Goal: Task Accomplishment & Management: Complete application form

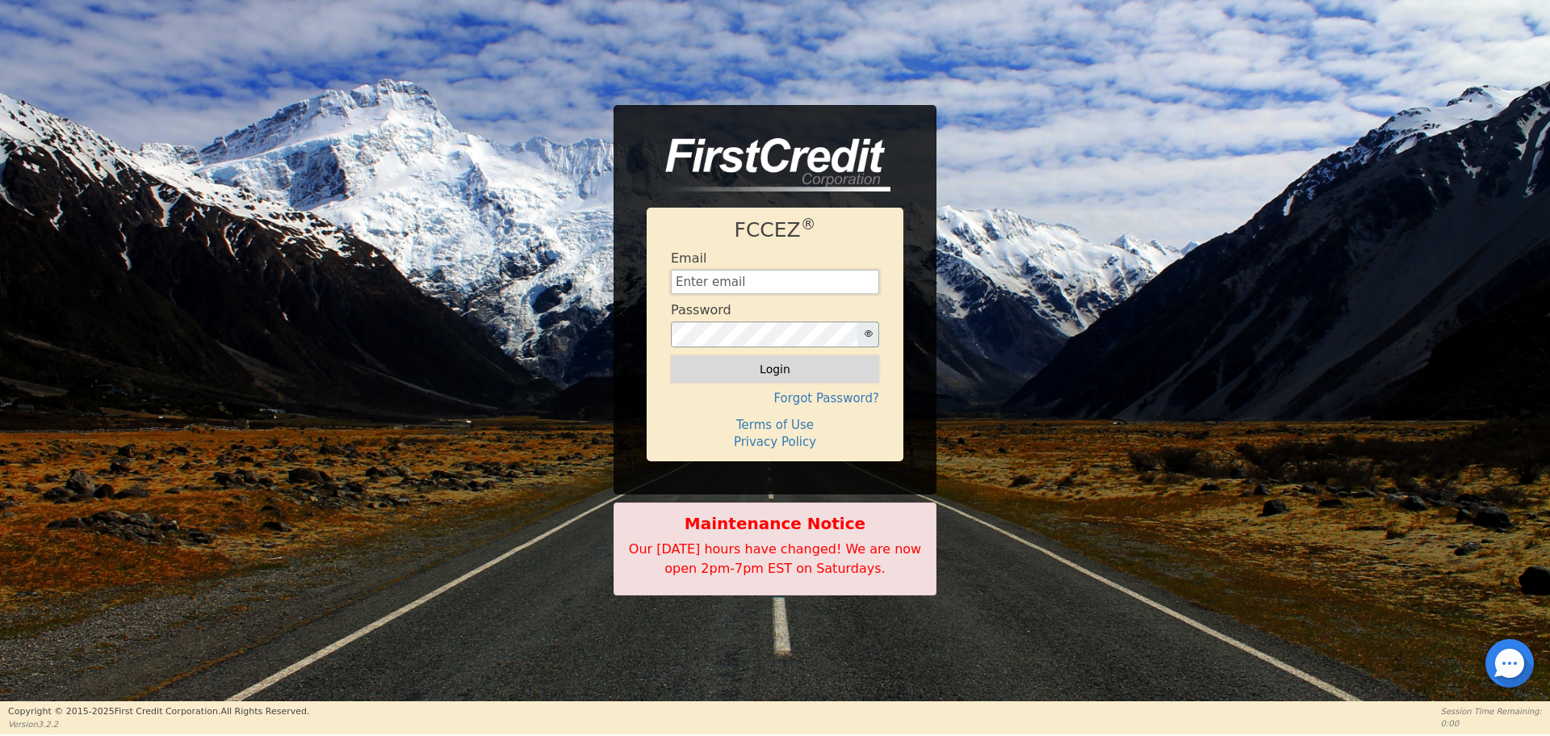
type input "[EMAIL_ADDRESS][DOMAIN_NAME]"
click at [768, 363] on button "Login" at bounding box center [775, 368] width 208 height 27
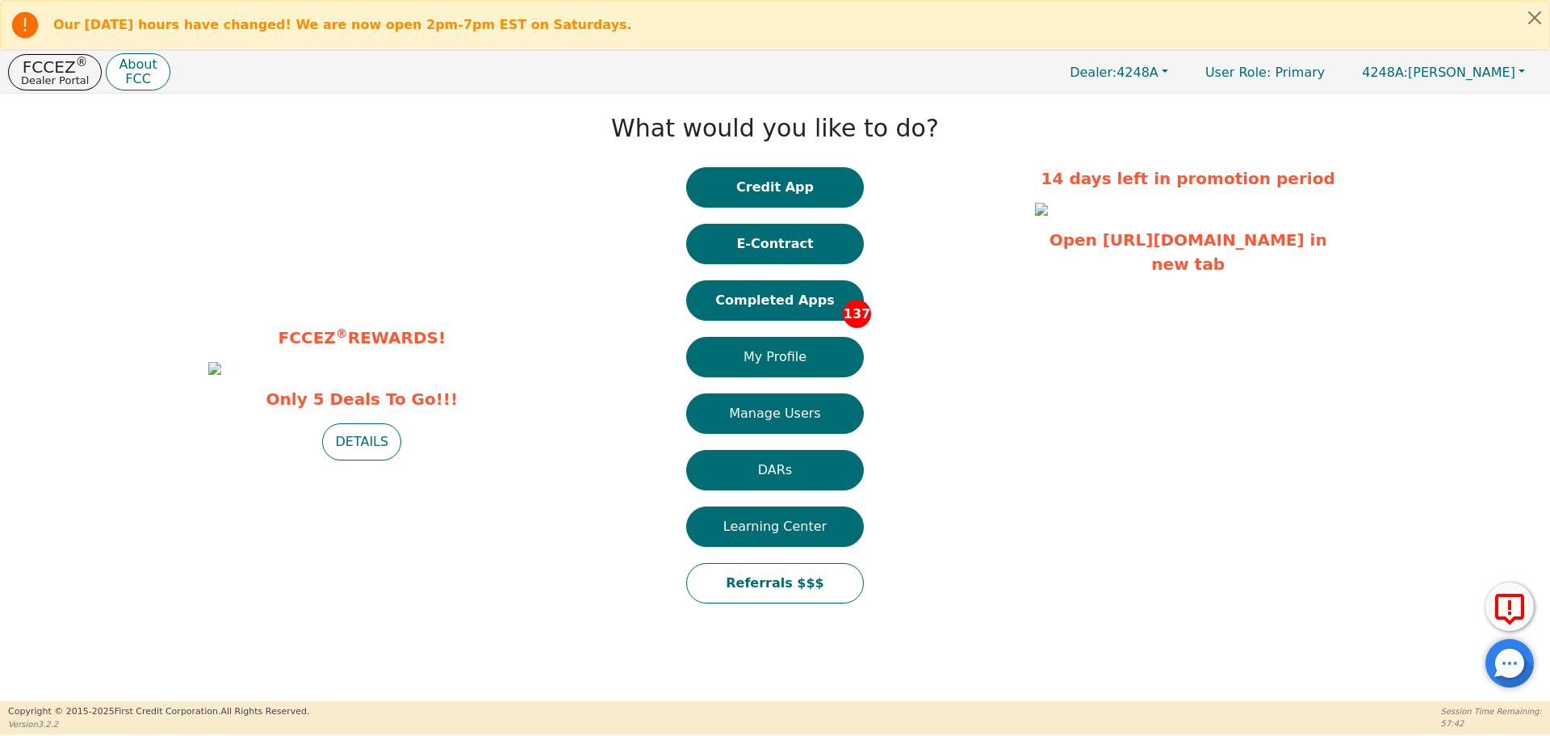
click at [768, 363] on button "My Profile" at bounding box center [775, 357] width 178 height 40
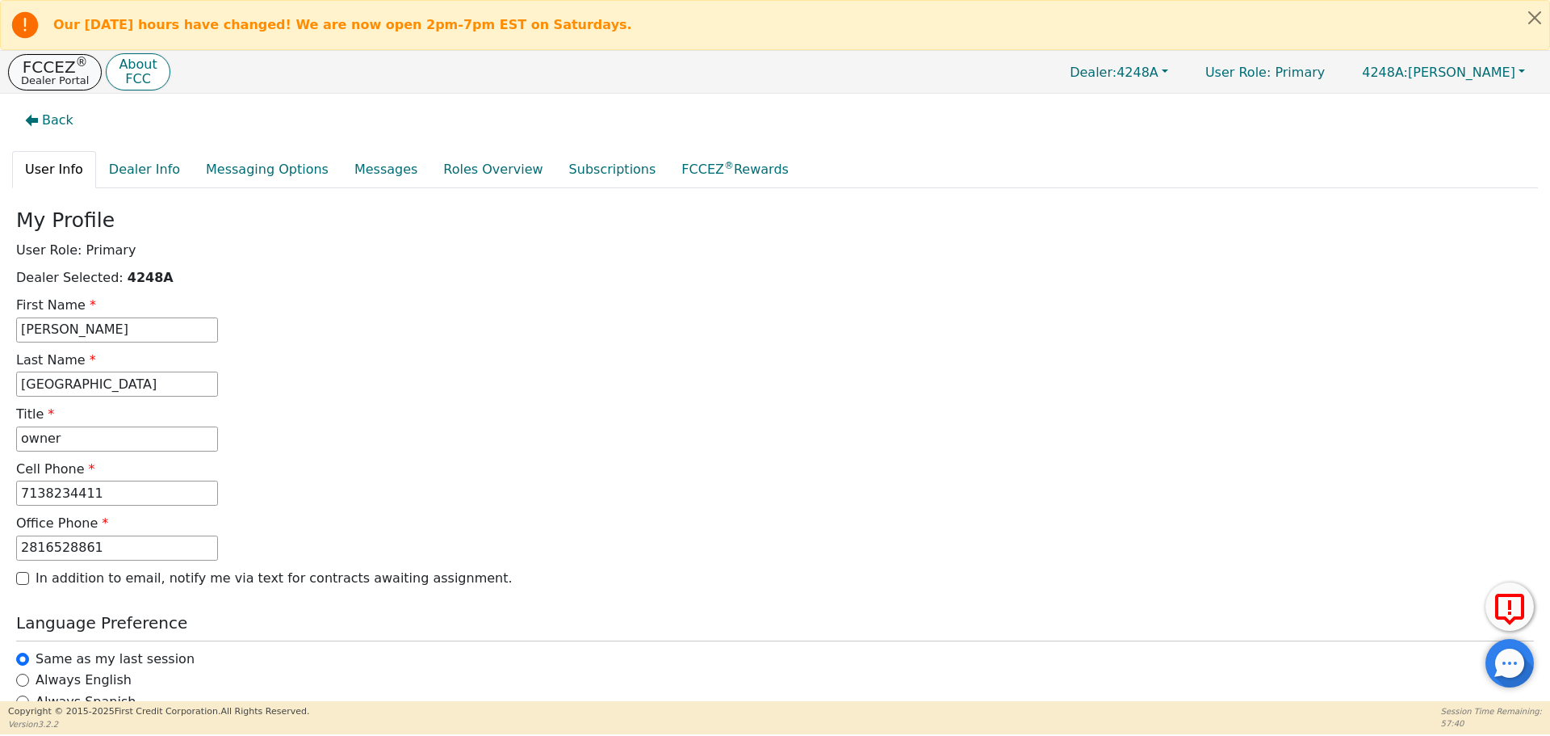
click at [48, 65] on p "FCCEZ ®" at bounding box center [55, 67] width 68 height 16
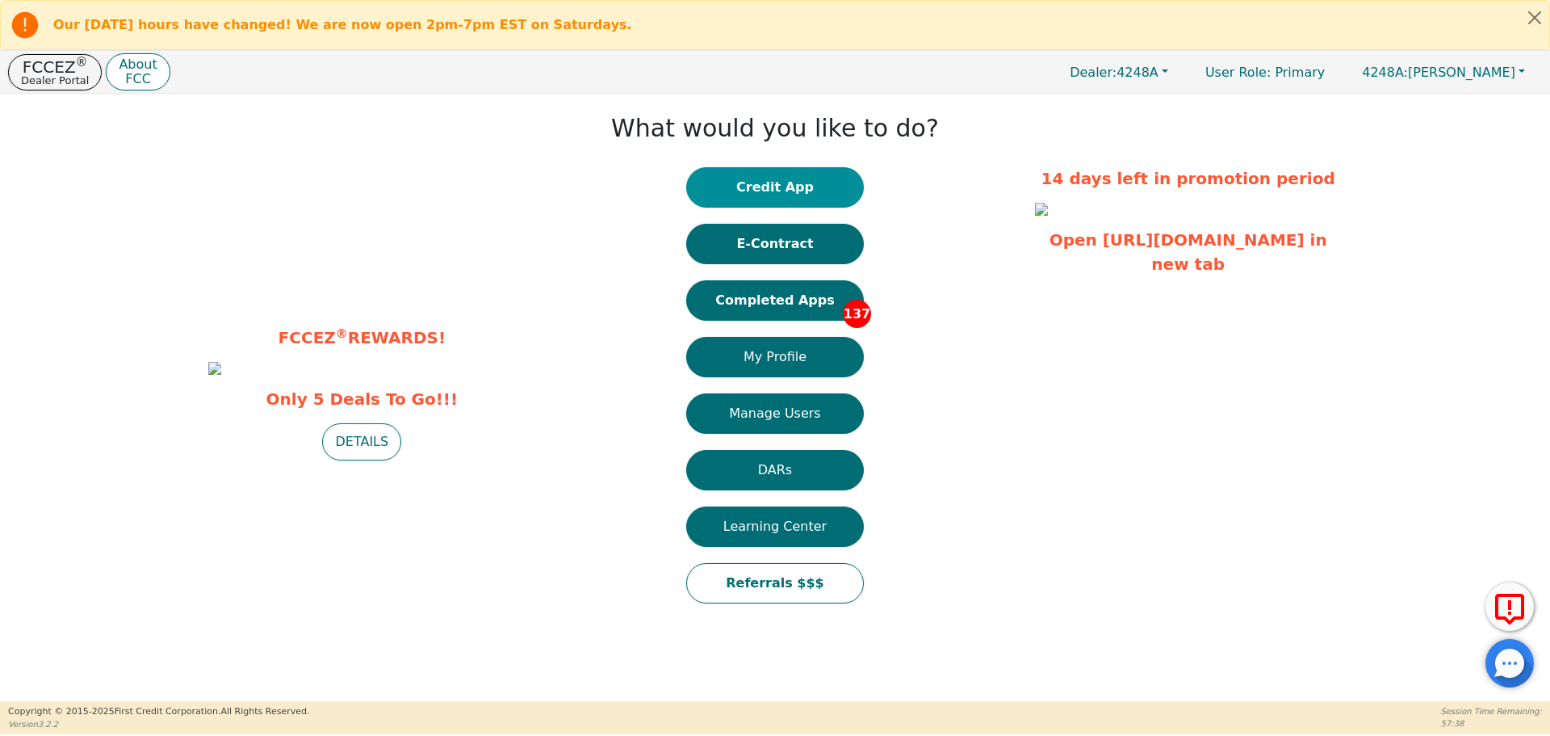
click at [776, 182] on button "Credit App" at bounding box center [775, 187] width 178 height 40
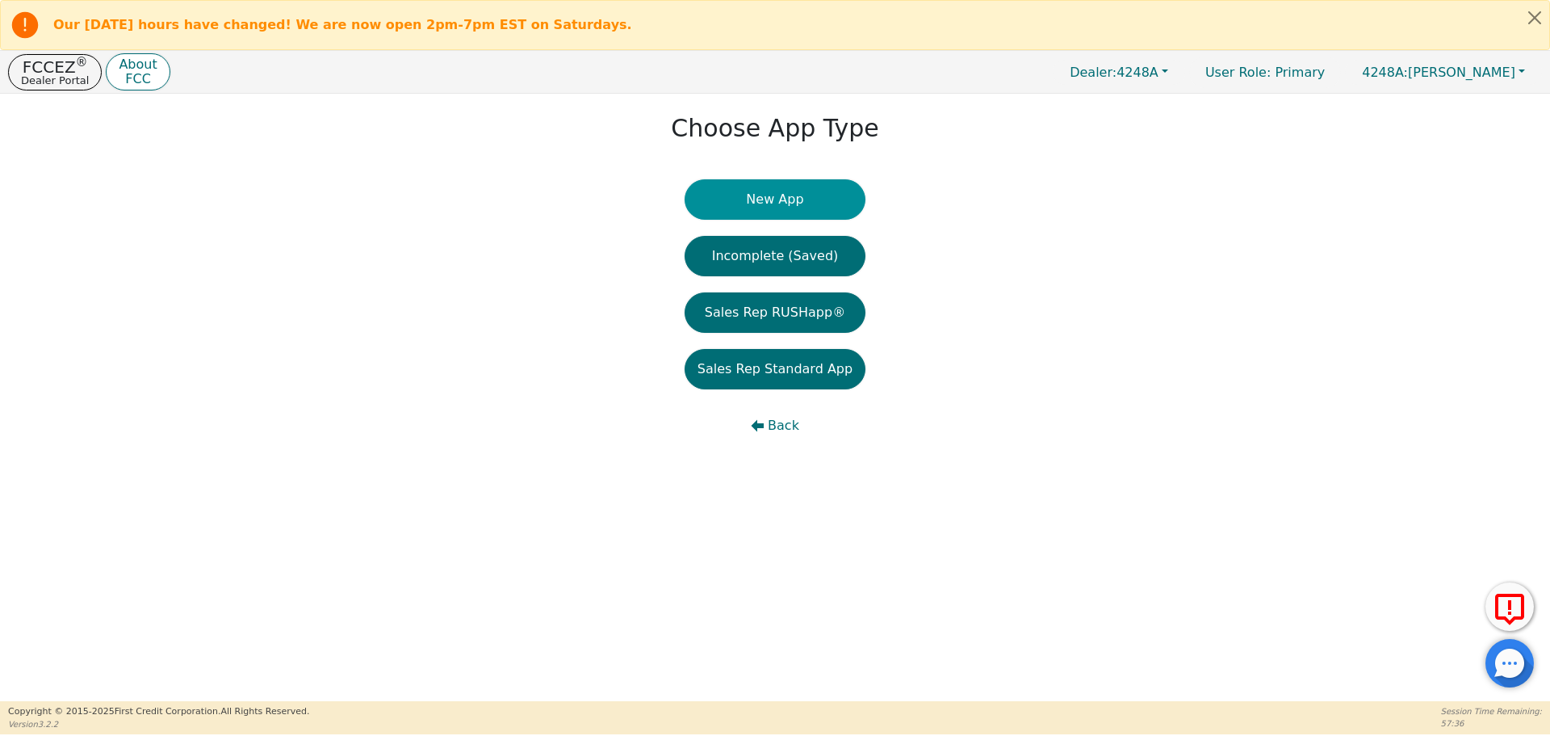
click at [733, 216] on button "New App" at bounding box center [775, 199] width 181 height 40
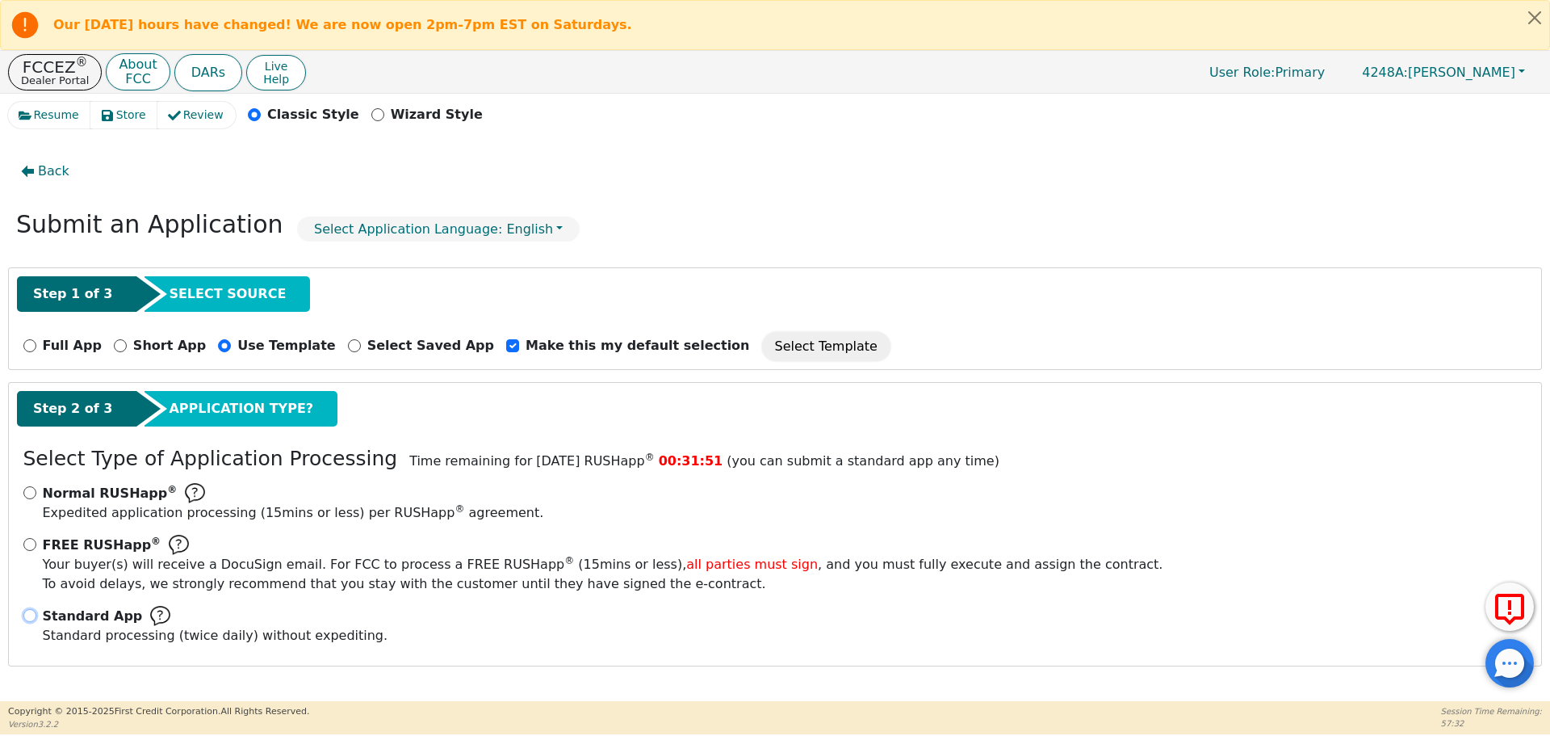
click at [28, 610] on input "Standard App Standard processing (twice daily) without expediting." at bounding box center [29, 615] width 13 height 13
radio input "true"
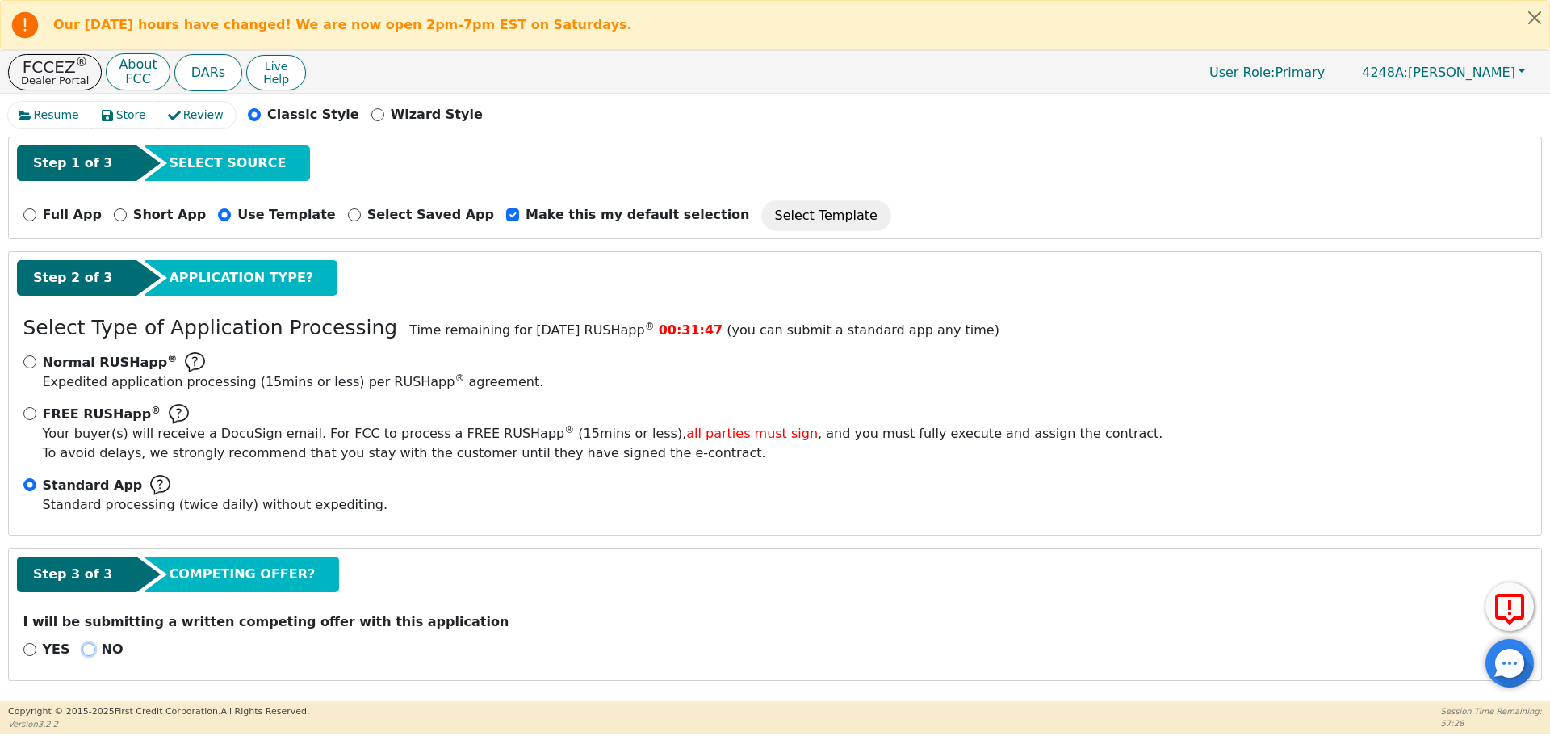
click at [88, 650] on input "NO" at bounding box center [88, 649] width 13 height 13
radio input "true"
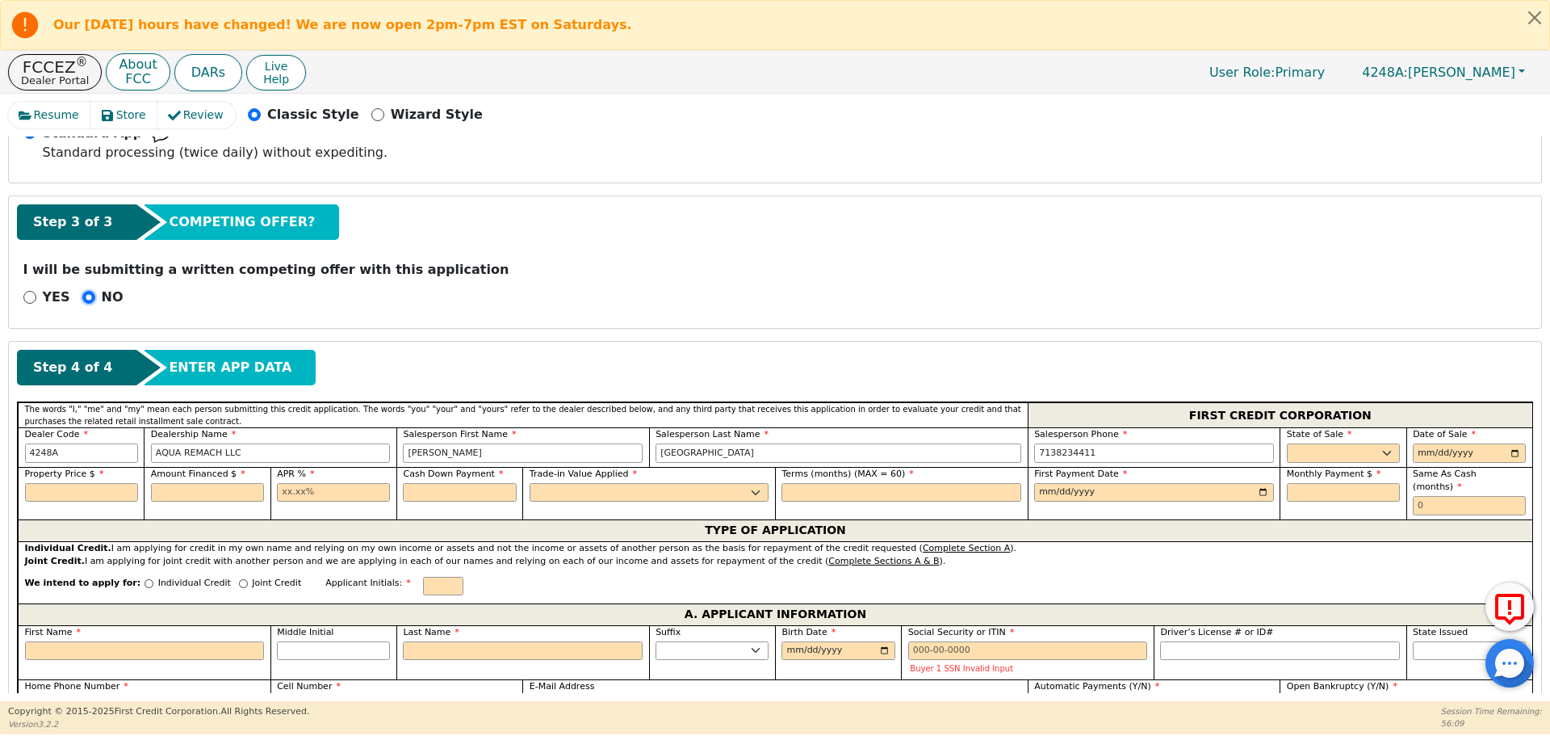
scroll to position [486, 0]
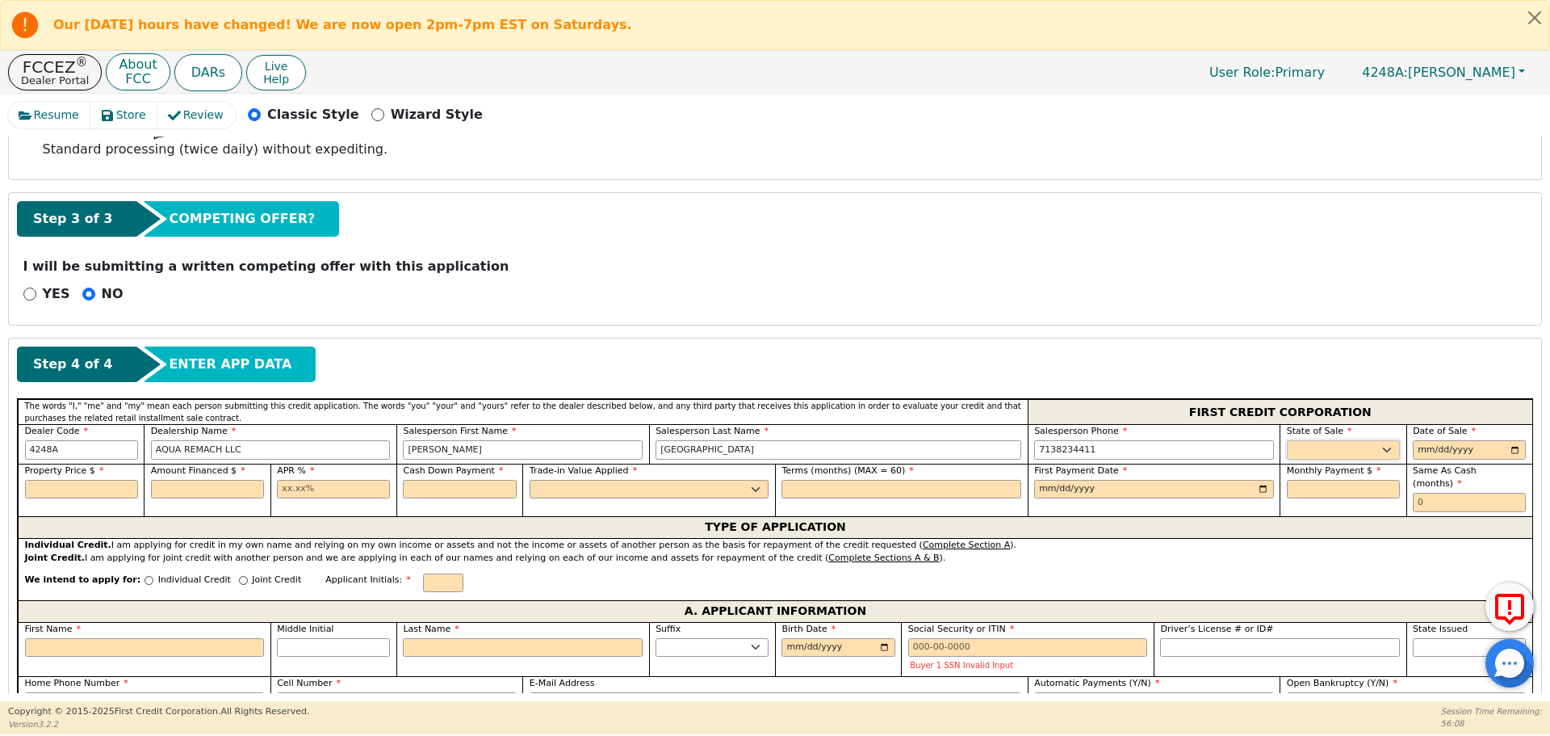
click at [1294, 455] on select "AK AL AR AZ CA CO CT DC DE FL [GEOGRAPHIC_DATA] HI IA ID IL IN KS [GEOGRAPHIC_D…" at bounding box center [1343, 449] width 113 height 19
select select "[GEOGRAPHIC_DATA]"
click at [1287, 440] on select "AK AL AR AZ CA CO CT DC DE FL [GEOGRAPHIC_DATA] HI IA ID IL IN KS [GEOGRAPHIC_D…" at bounding box center [1343, 449] width 113 height 19
click at [1420, 451] on input "date" at bounding box center [1469, 449] width 113 height 19
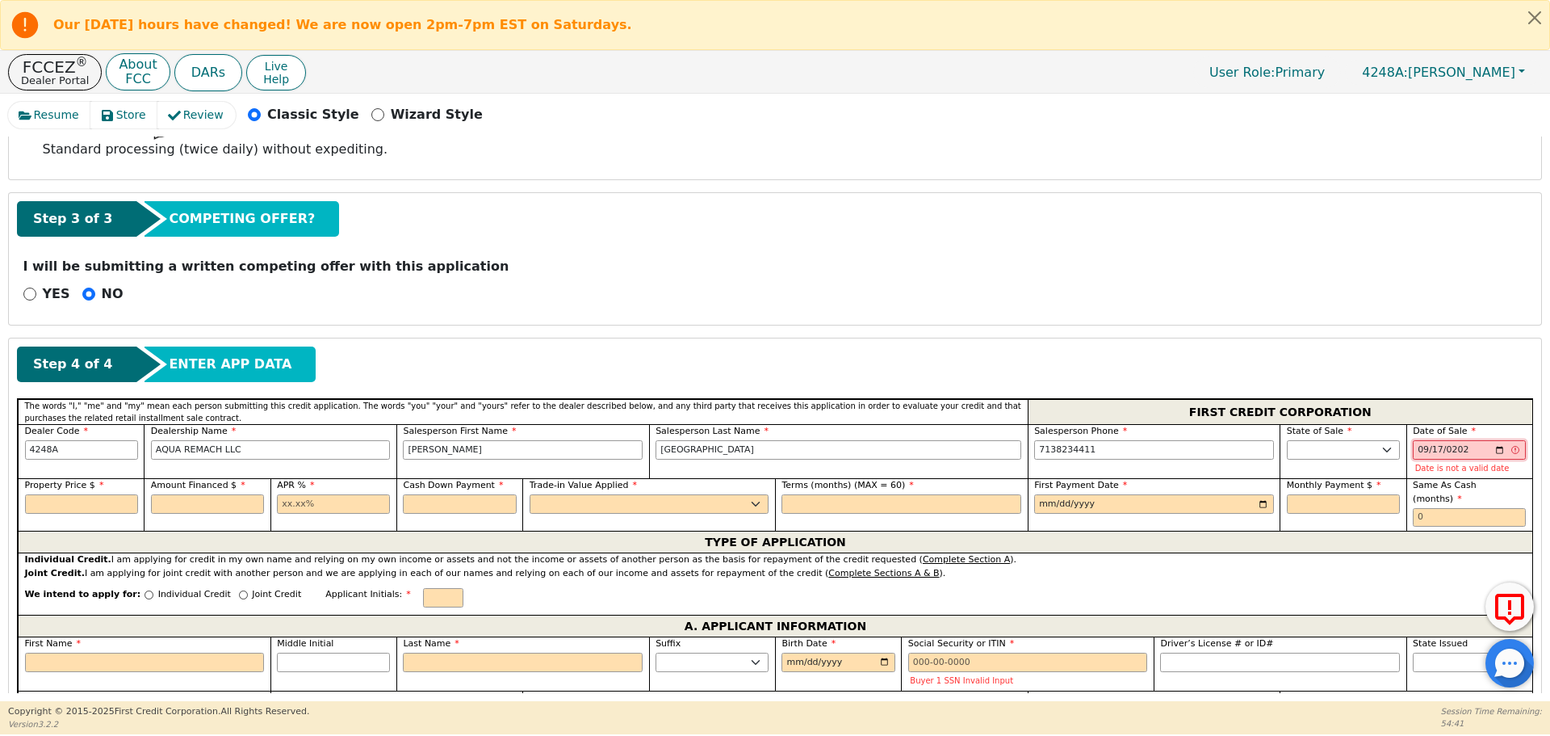
type input "[DATE]"
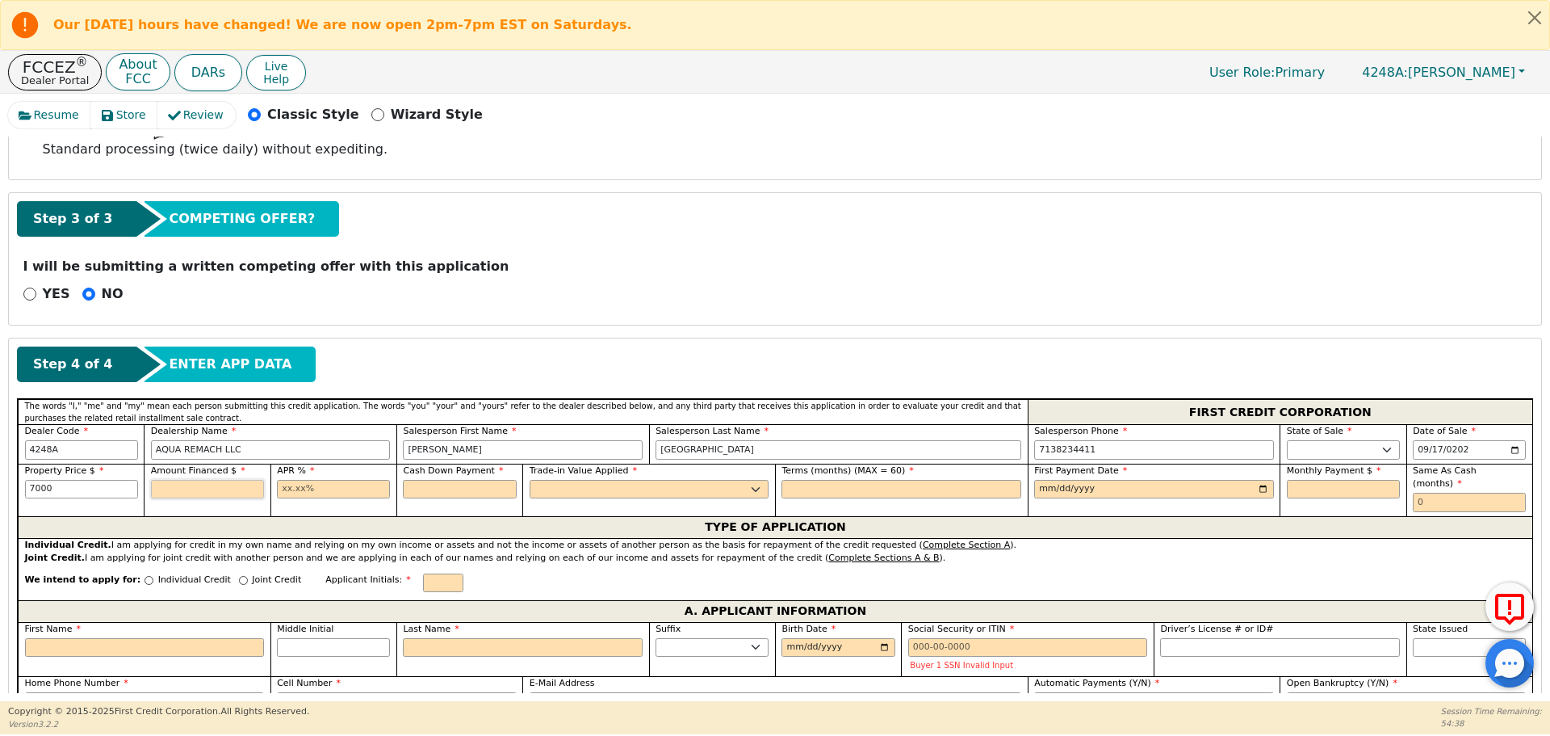
type input "7000.00"
type input "17.99"
type input "0.00"
select select "n"
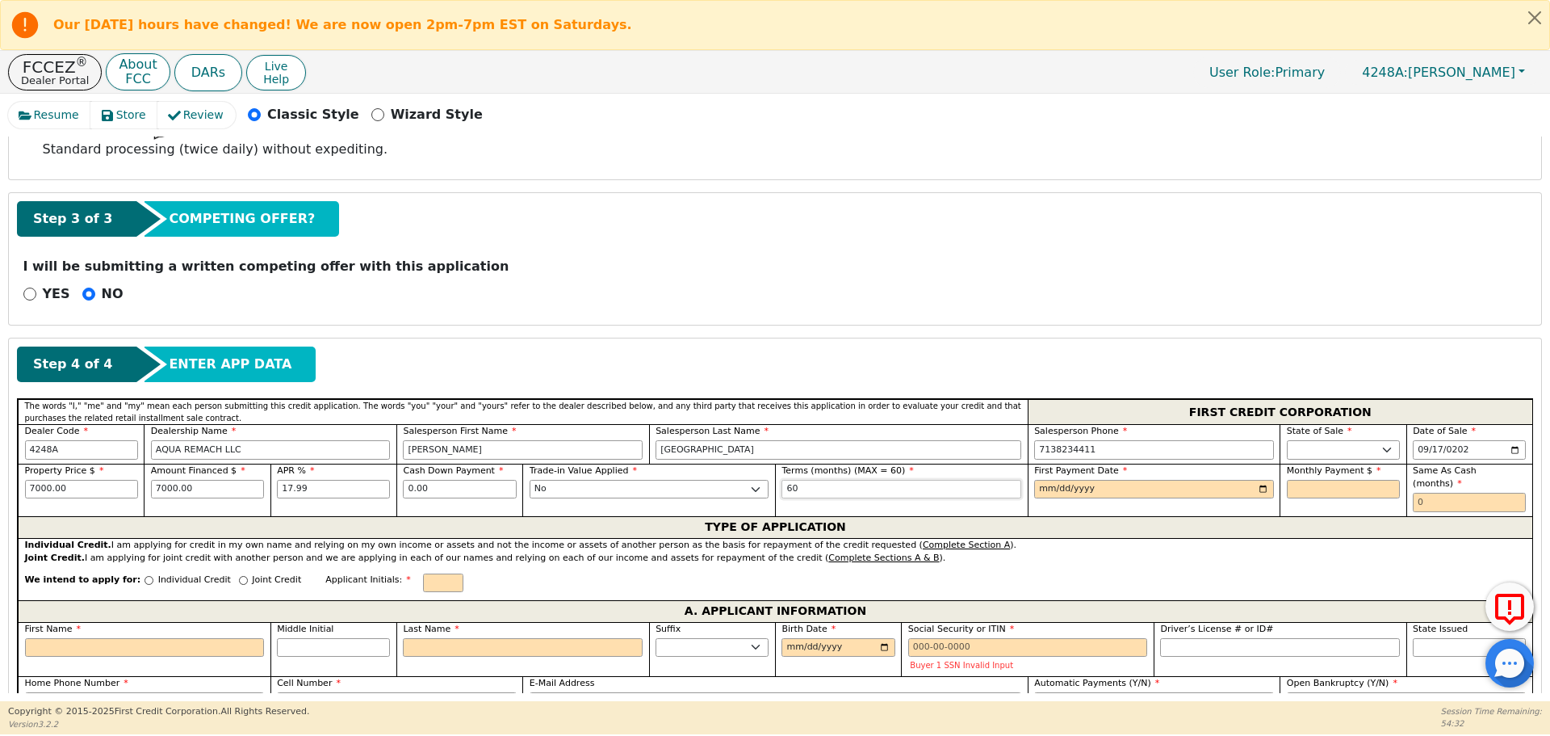
type input "60"
type input "[DATE]"
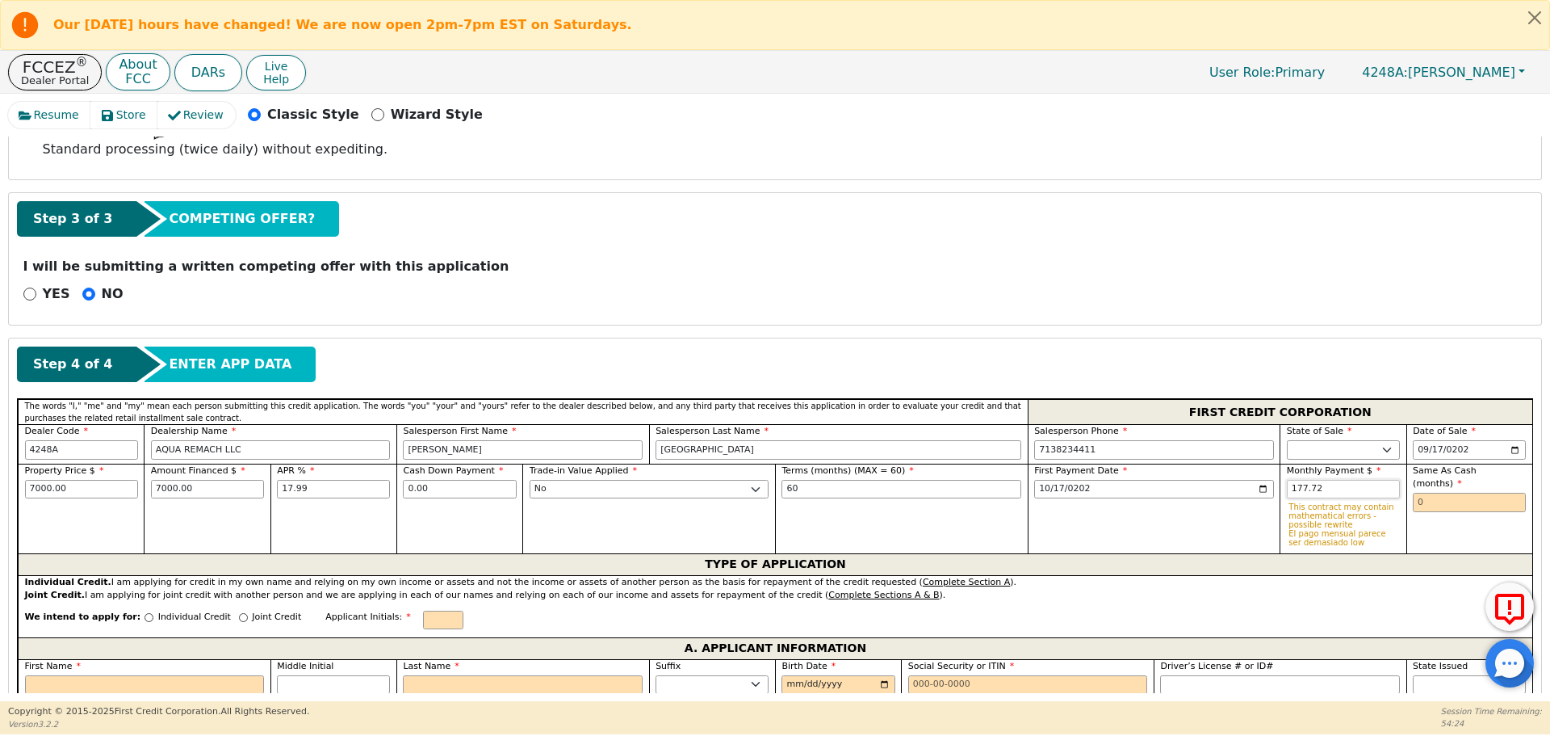
type input "177.72"
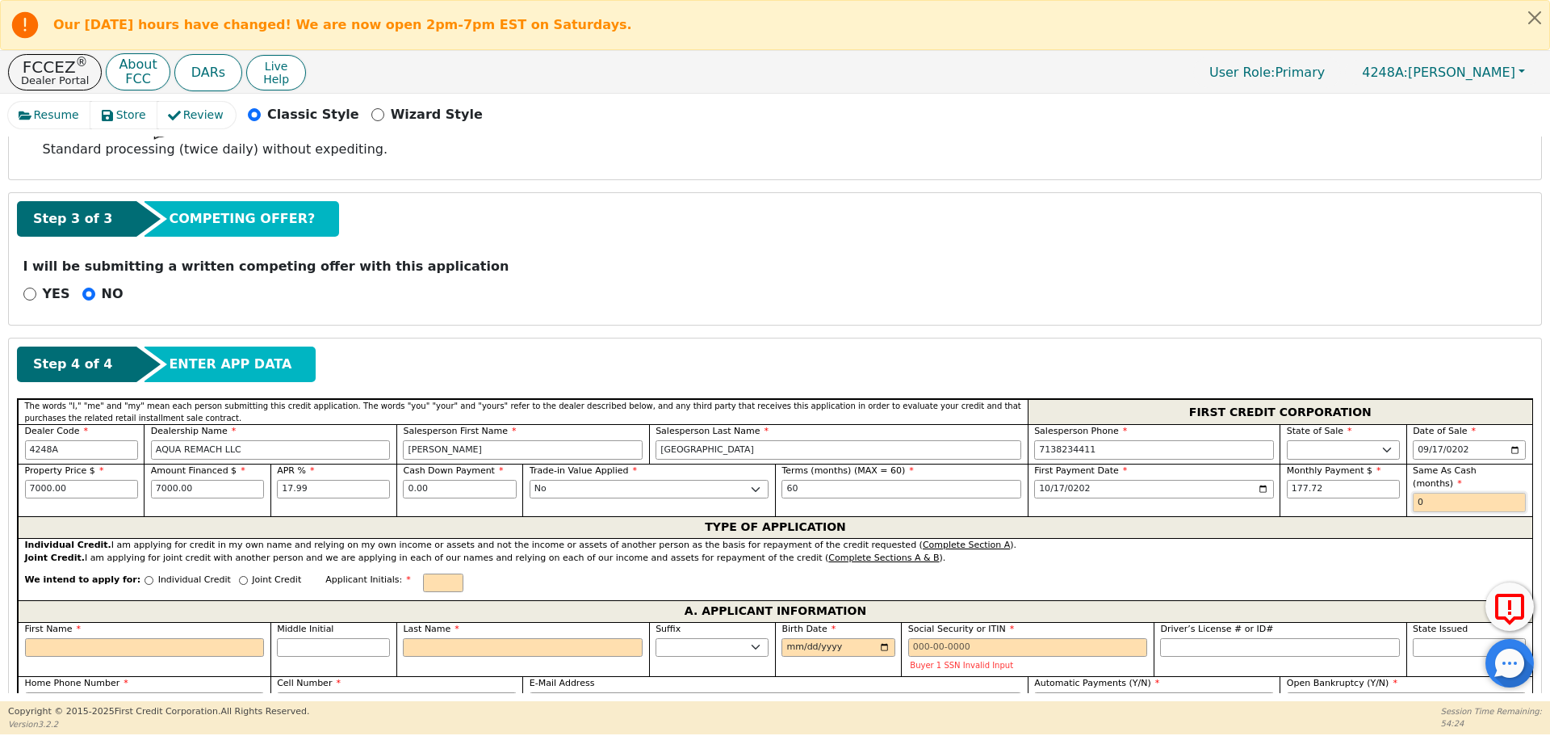
type input "0"
click at [145, 576] on input "Individual Credit" at bounding box center [149, 580] width 9 height 9
radio input "true"
click at [139, 638] on input "First Name" at bounding box center [145, 647] width 240 height 19
type input "S"
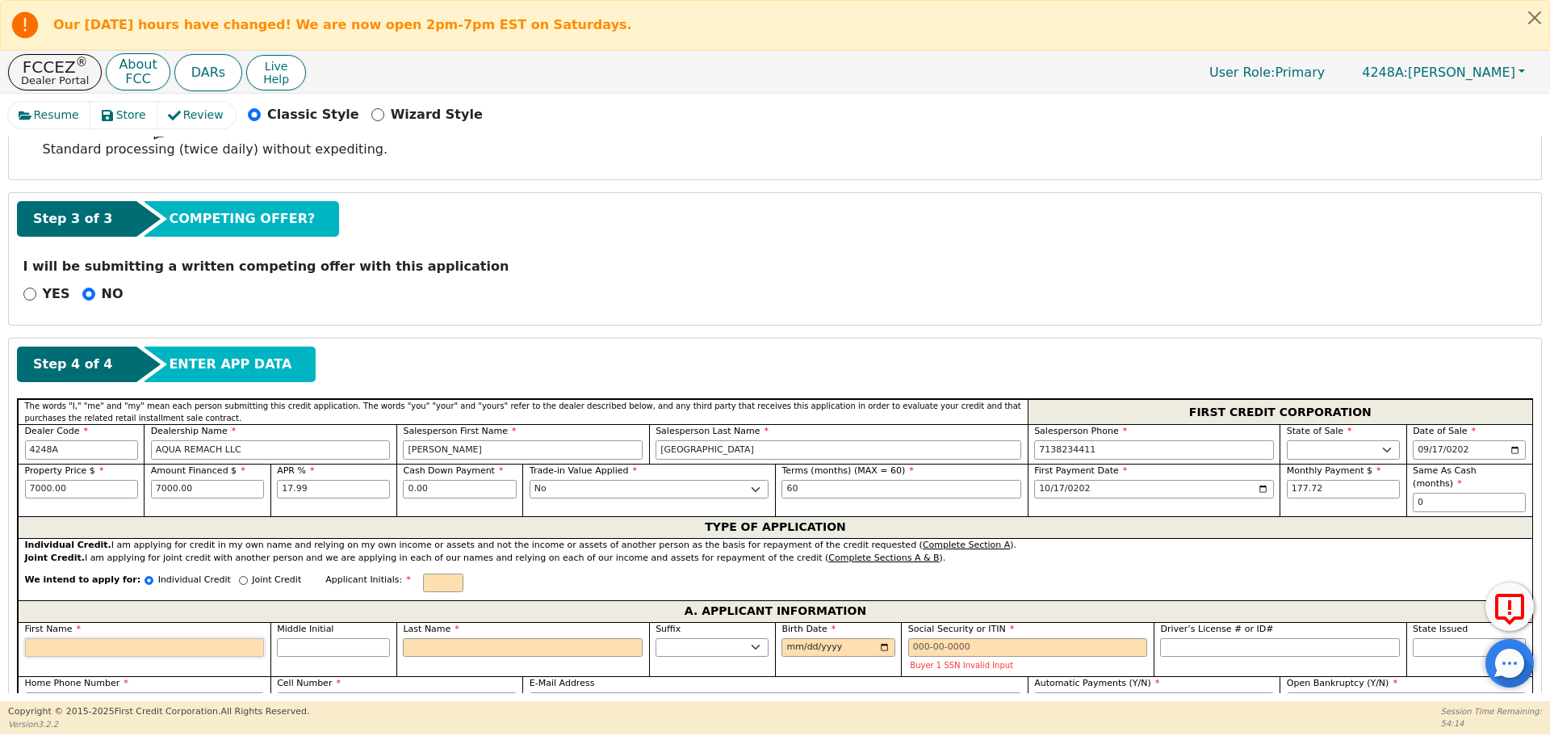
type input "S"
type input "Sa"
type input "San"
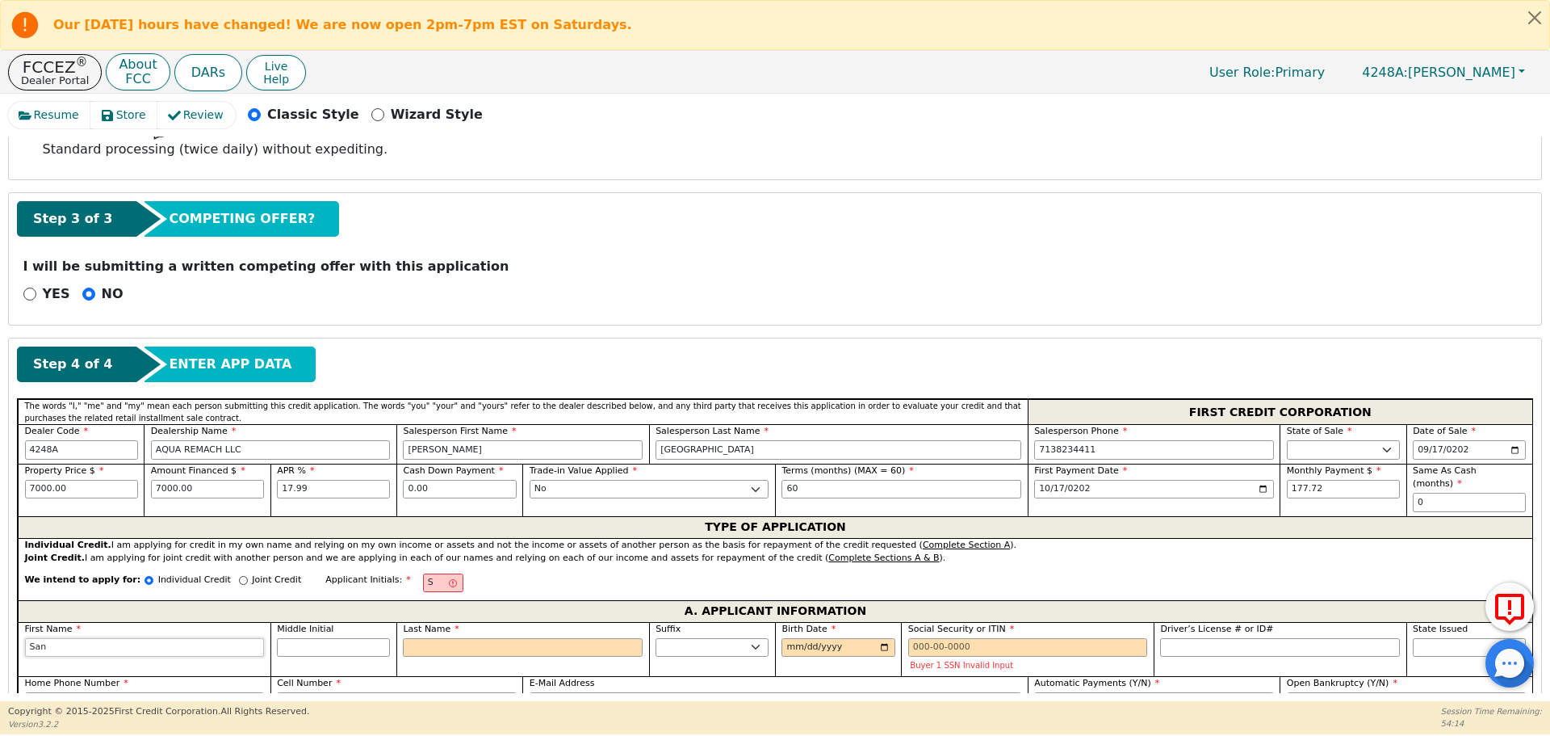
type input "San"
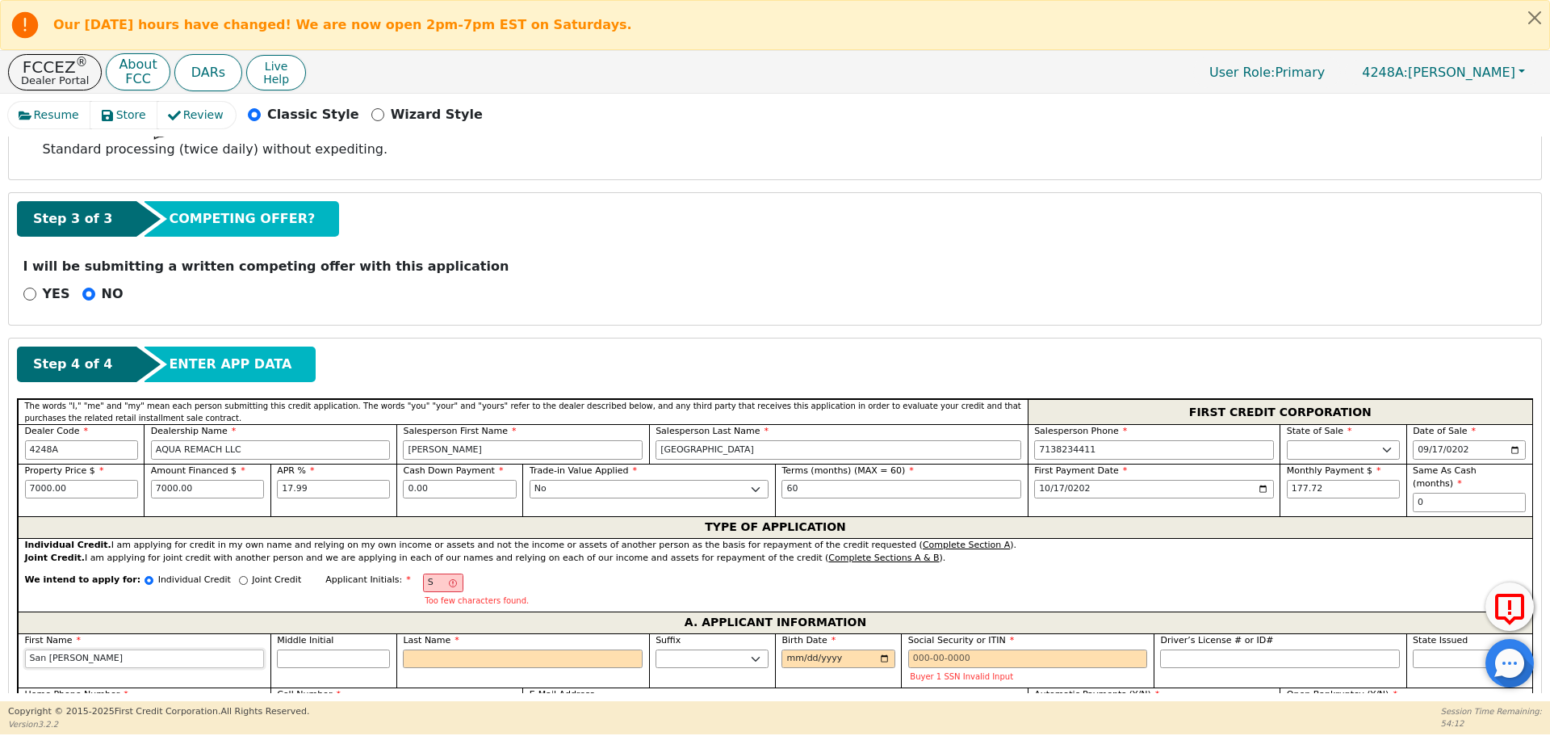
type input "San [PERSON_NAME]"
type input "SR"
type input "R"
type input "San R"
type input "Ro"
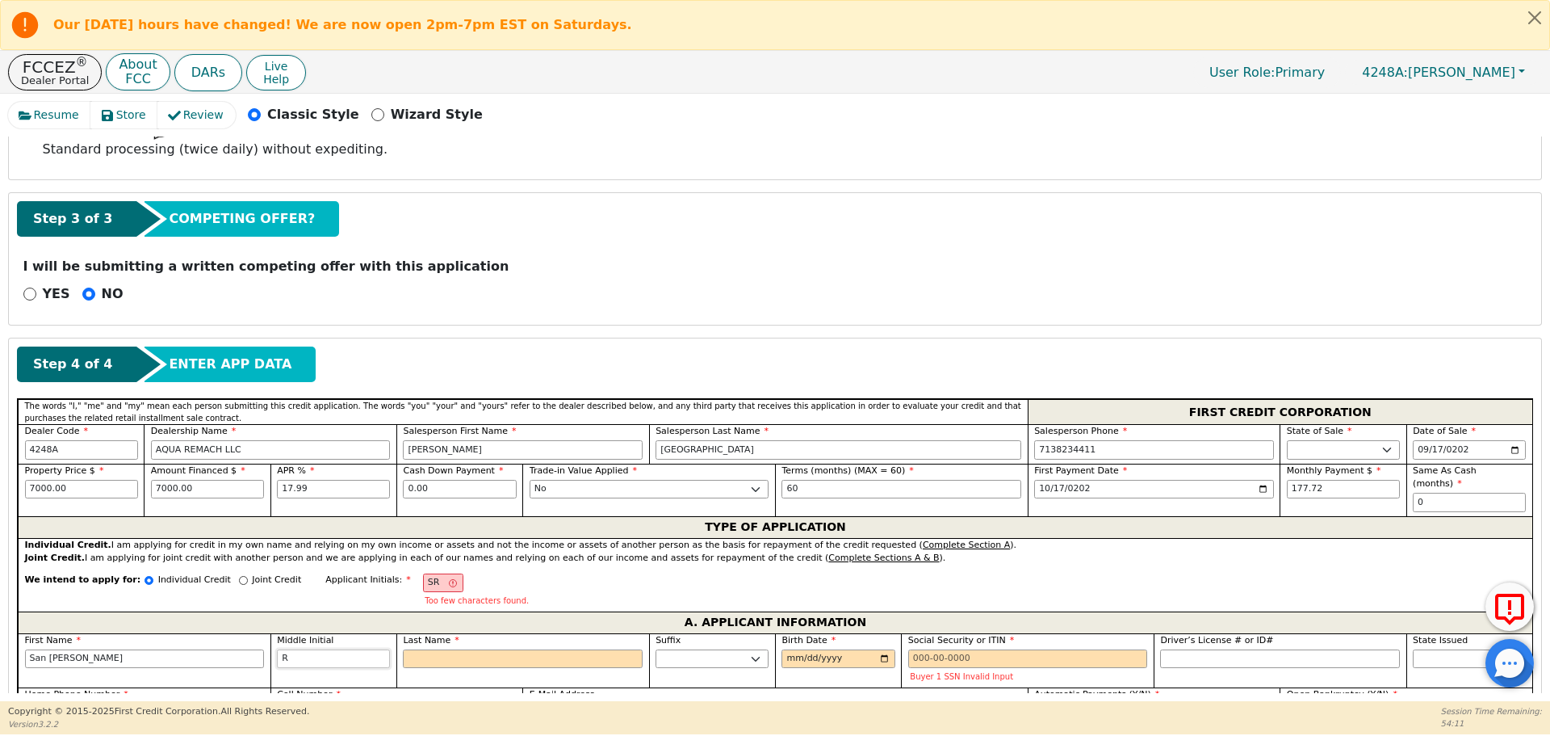
type input "San Ro"
type input "Roc"
type input "San Roc"
type input "Roch"
type input "San Roch"
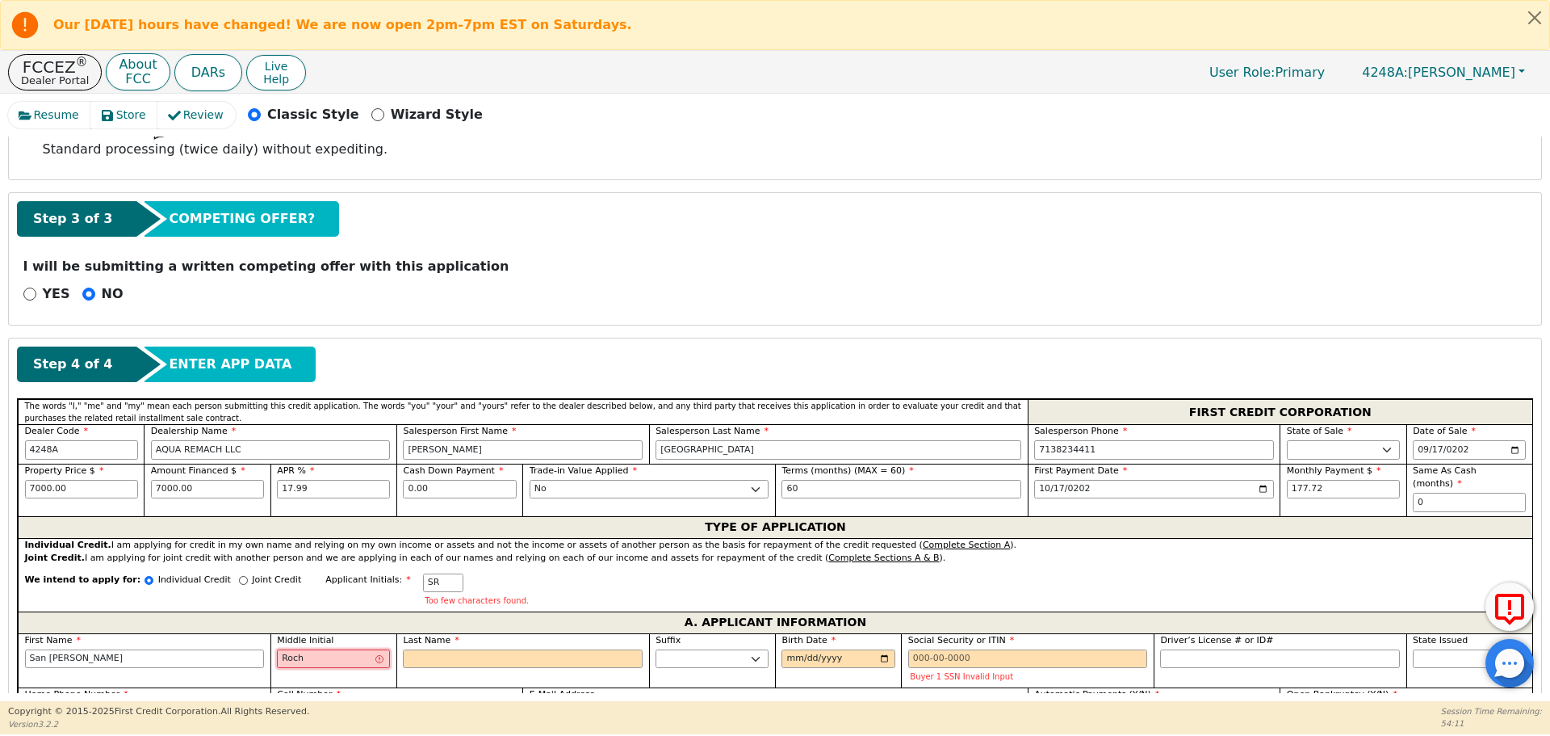
type input "[PERSON_NAME]"
type input "San [PERSON_NAME]"
type input "[PERSON_NAME]"
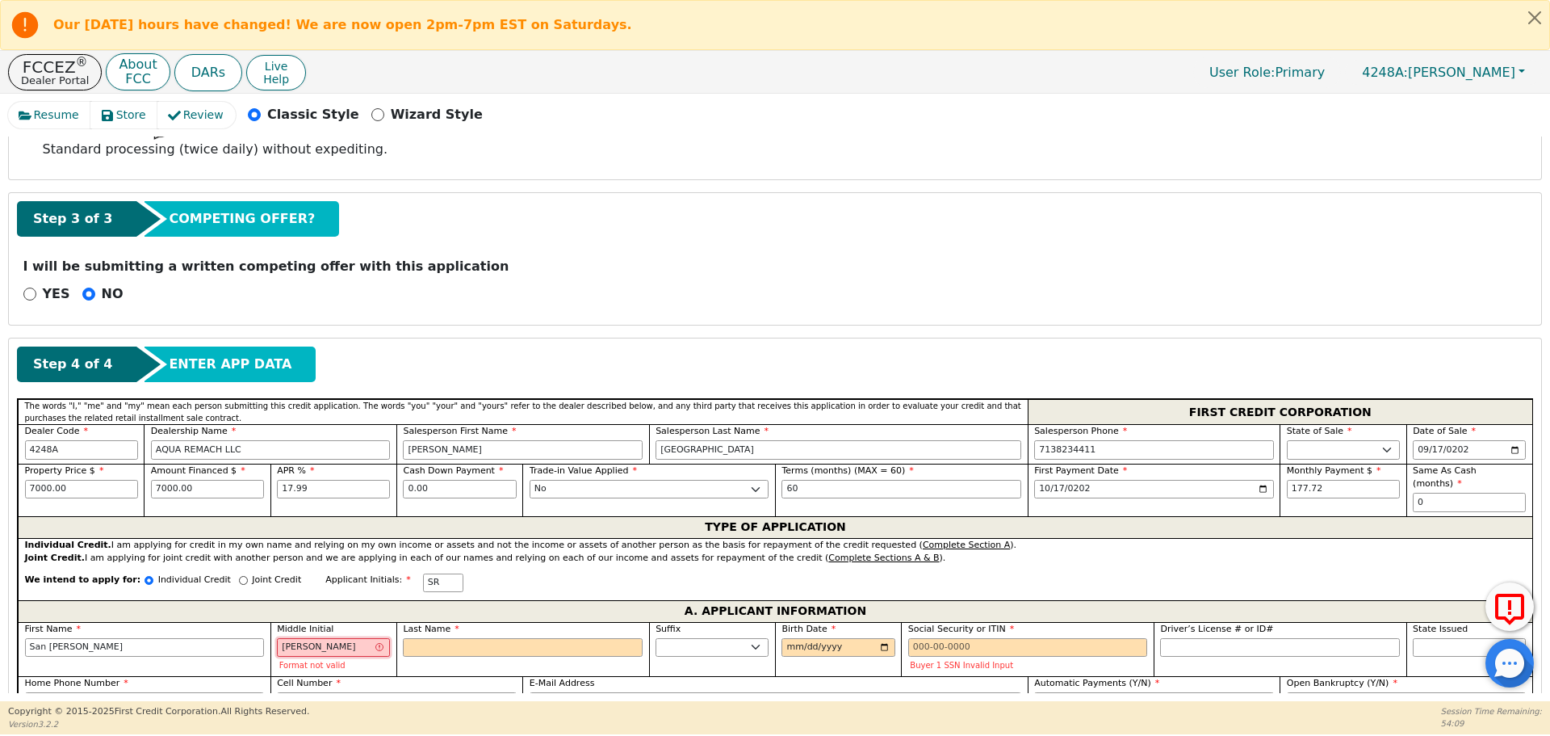
click at [312, 638] on input "[PERSON_NAME]" at bounding box center [333, 647] width 113 height 19
type input "S"
type input "San"
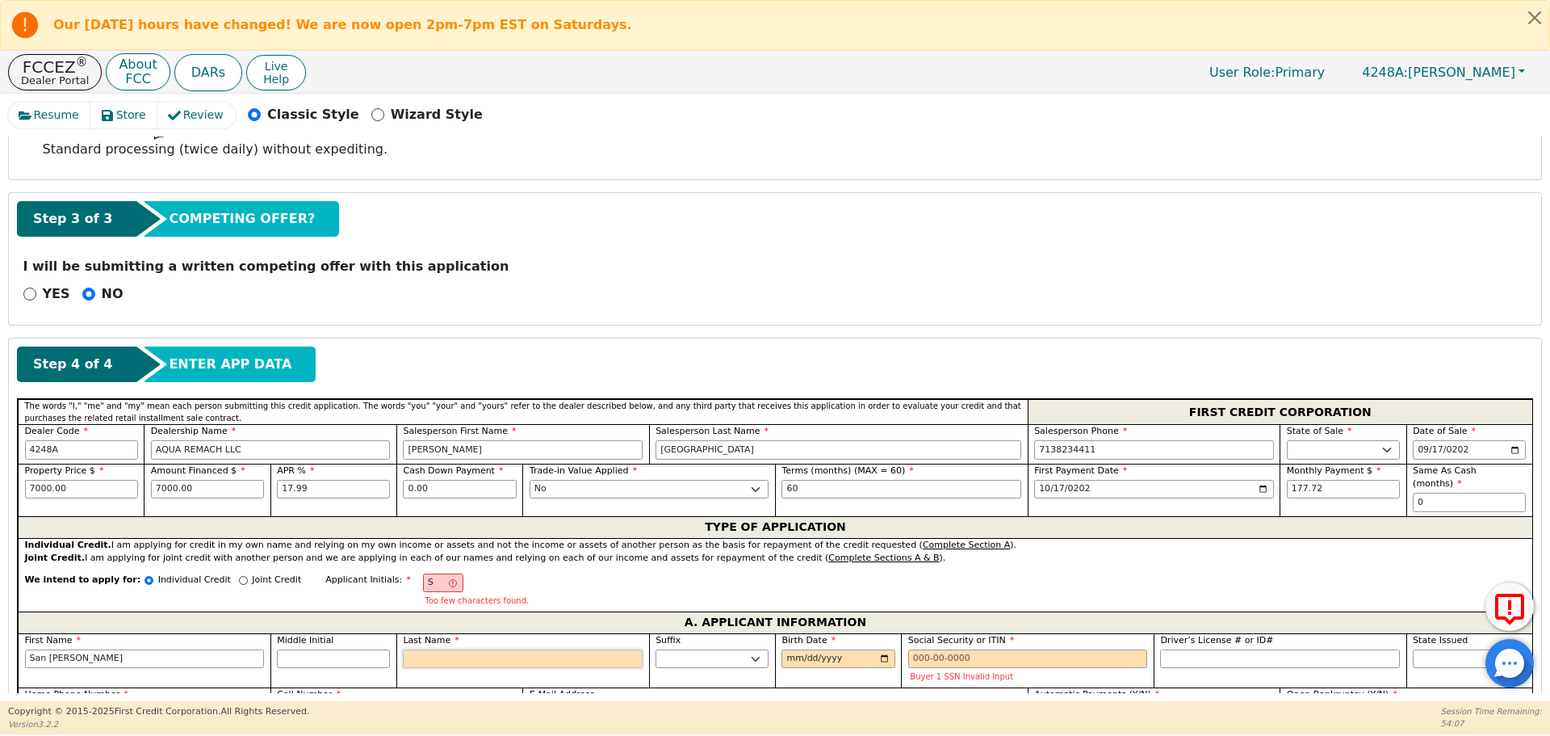
type input "SR"
type input "R"
type input "San R"
type input "Ro"
type input "San Ro"
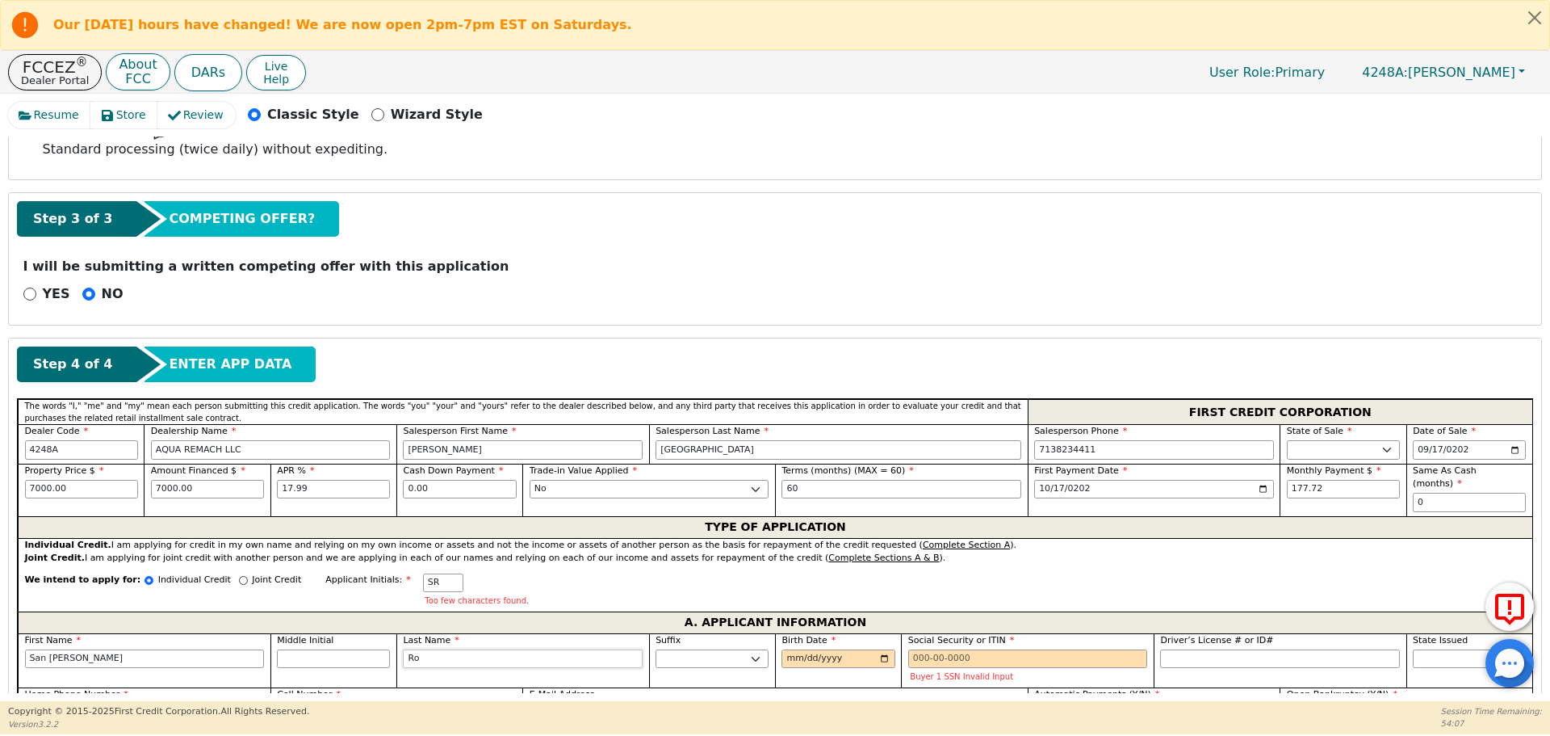
type input "Roc"
type input "San Roc"
type input "Roch"
type input "San Roch"
type input "[PERSON_NAME]"
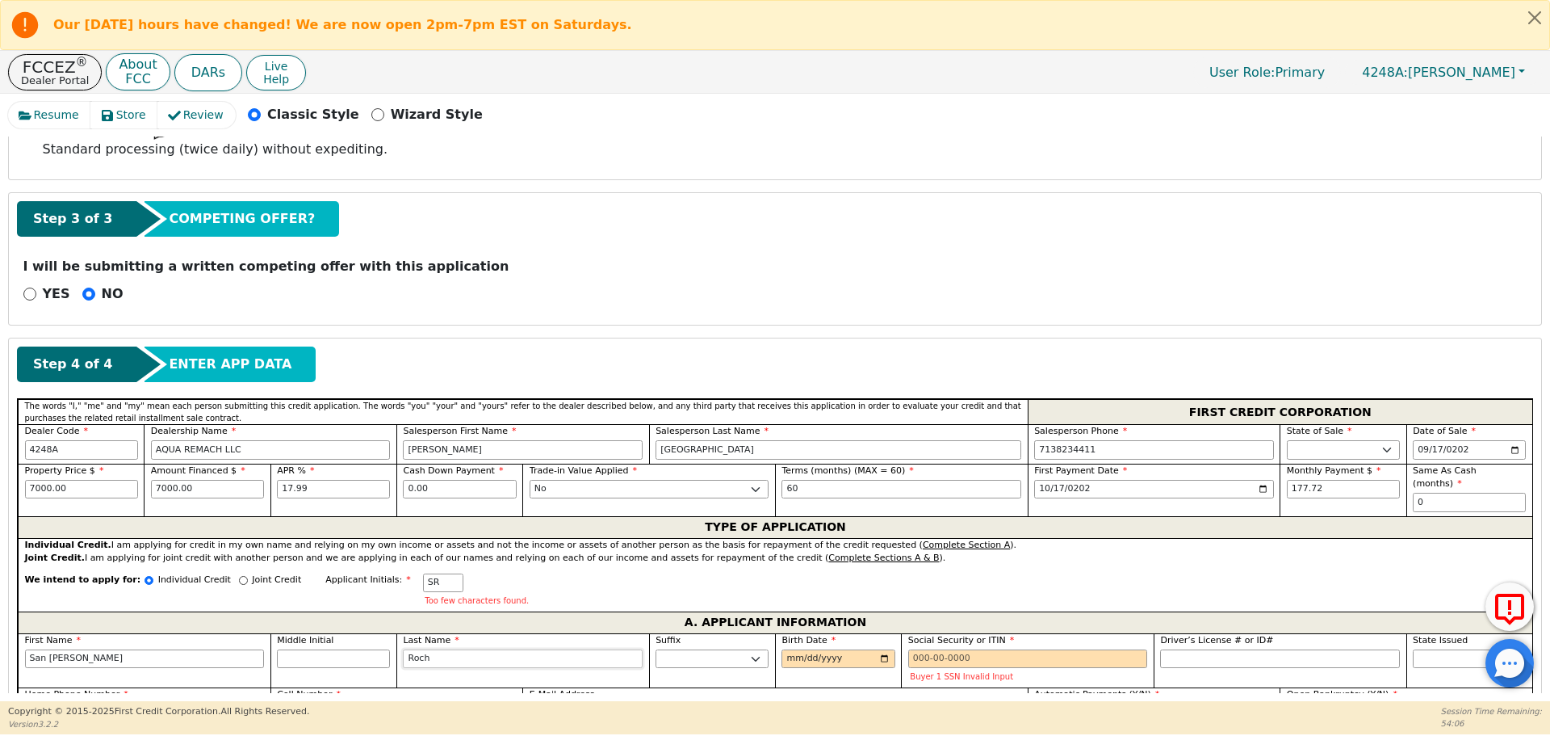
type input "San [PERSON_NAME]"
type input "[PERSON_NAME]"
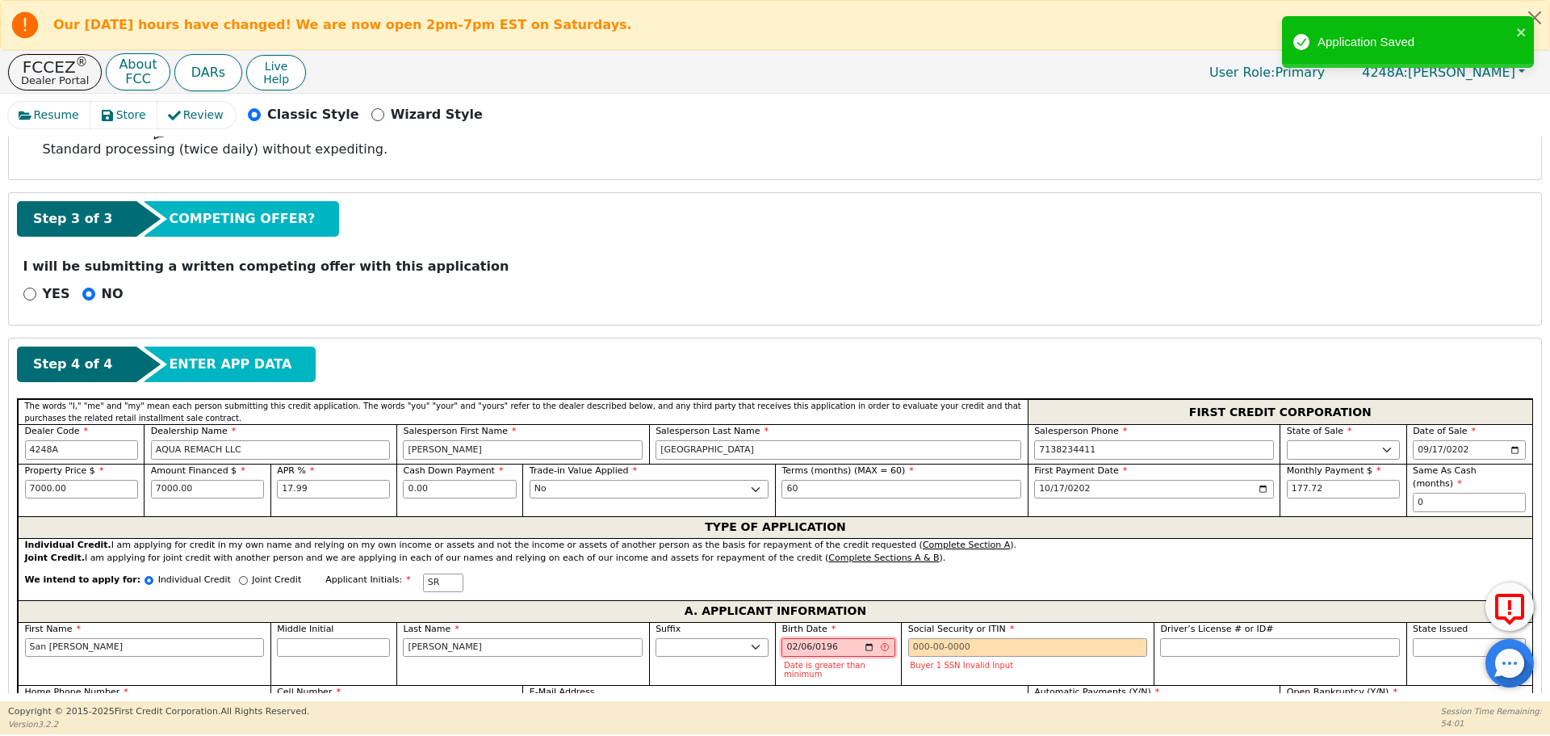
type input "[DATE]"
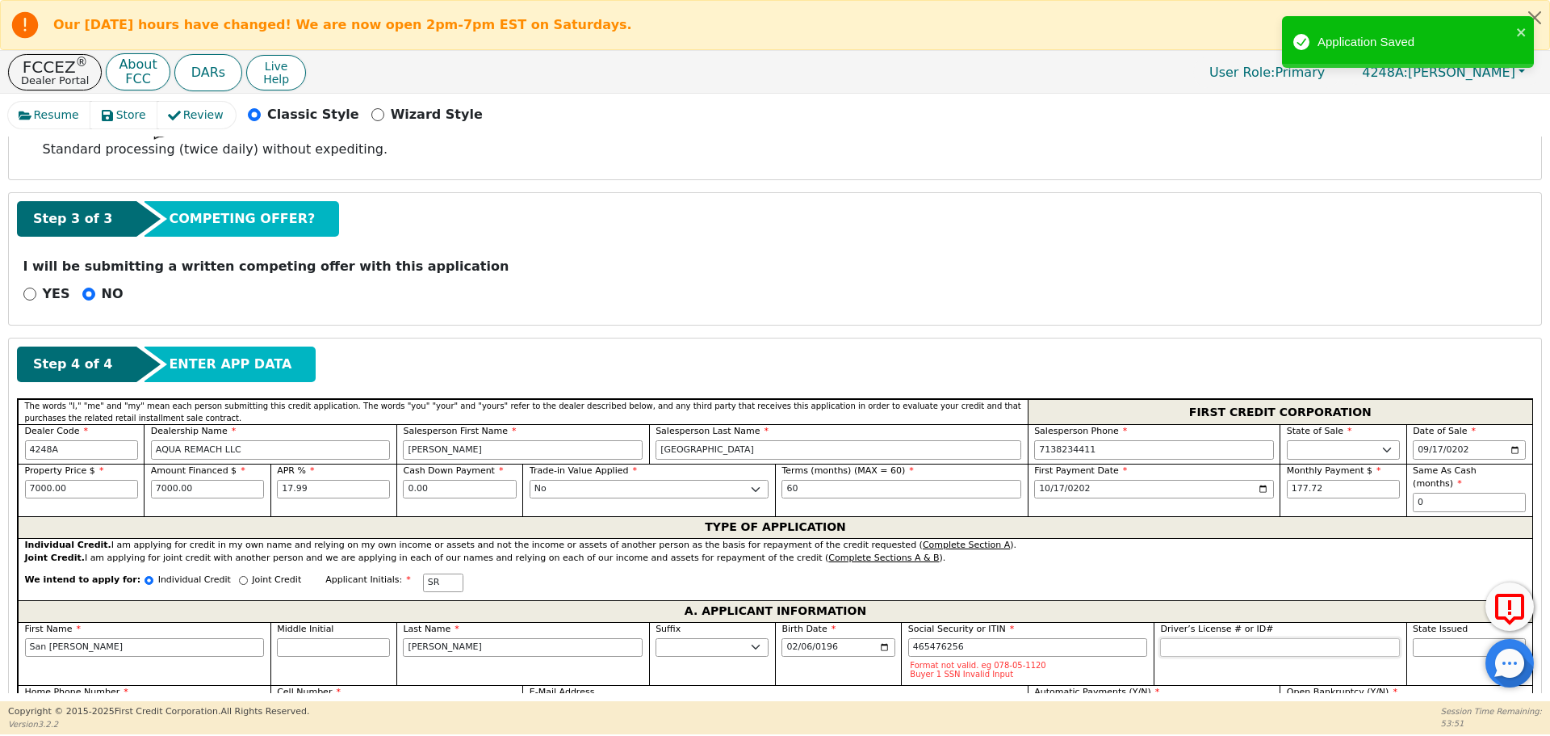
type input "***-**-6256"
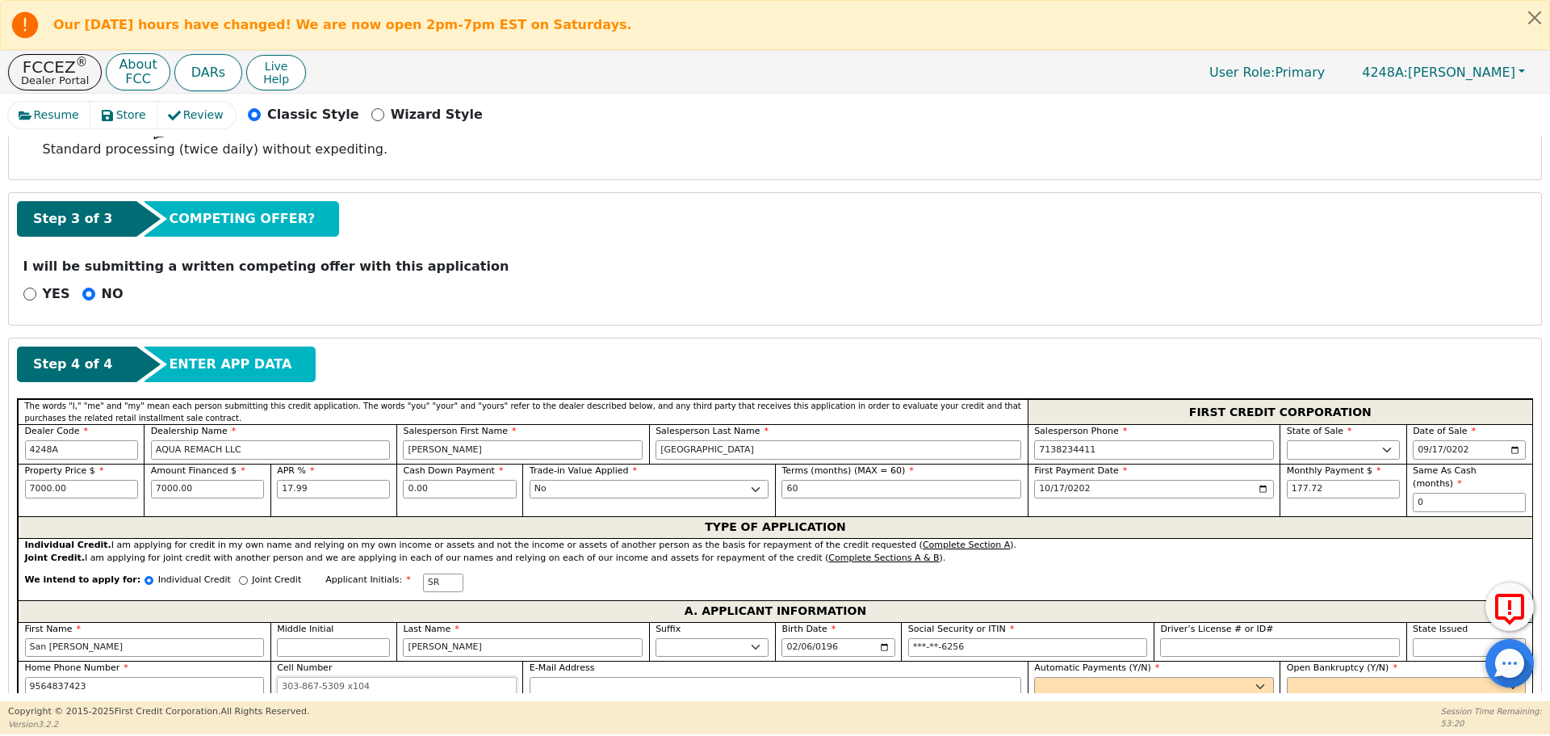
type input "[PHONE_NUMBER]"
type input "[EMAIL_ADDRESS][DOMAIN_NAME]"
select select "y"
type input "San [PERSON_NAME]"
select select "n"
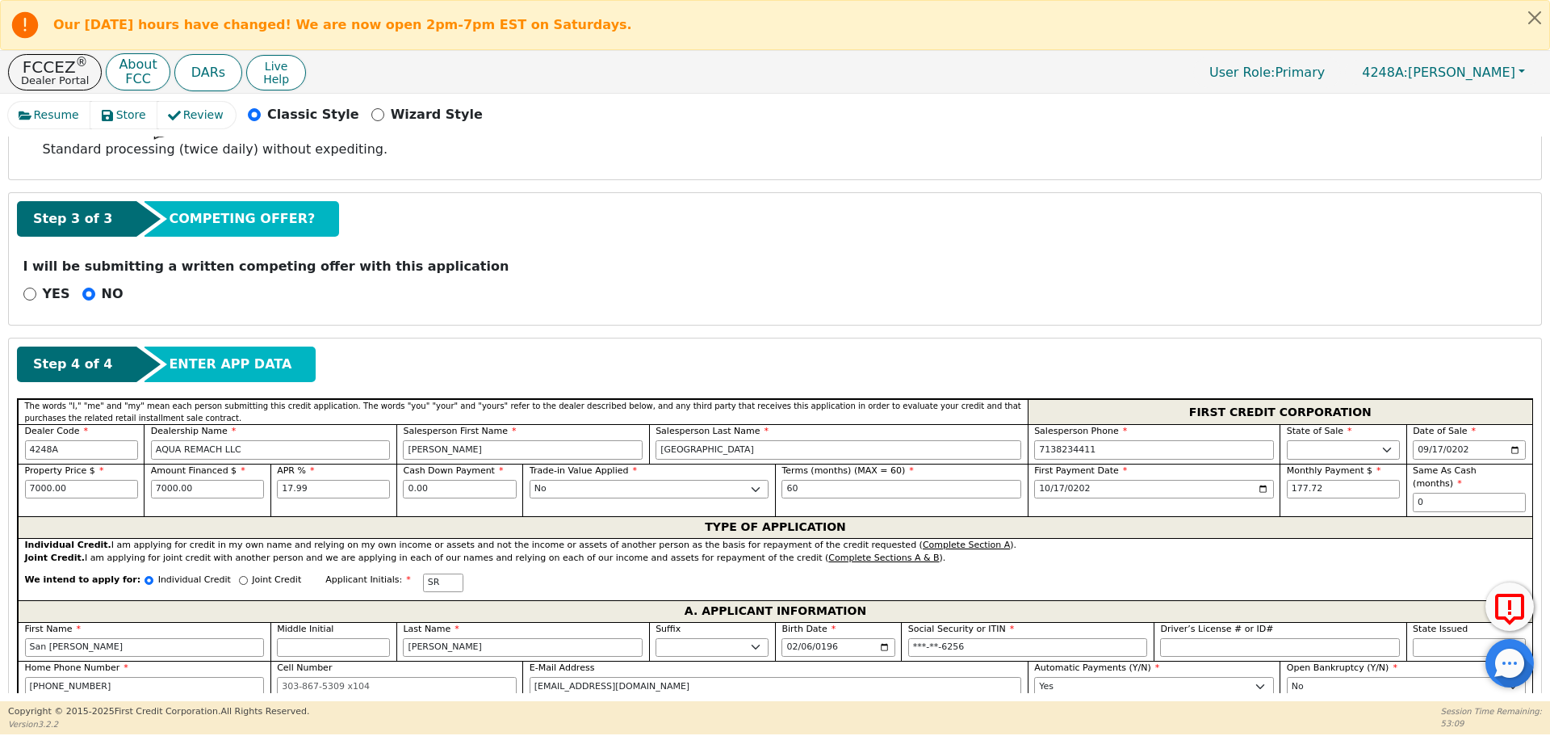
scroll to position [784, 0]
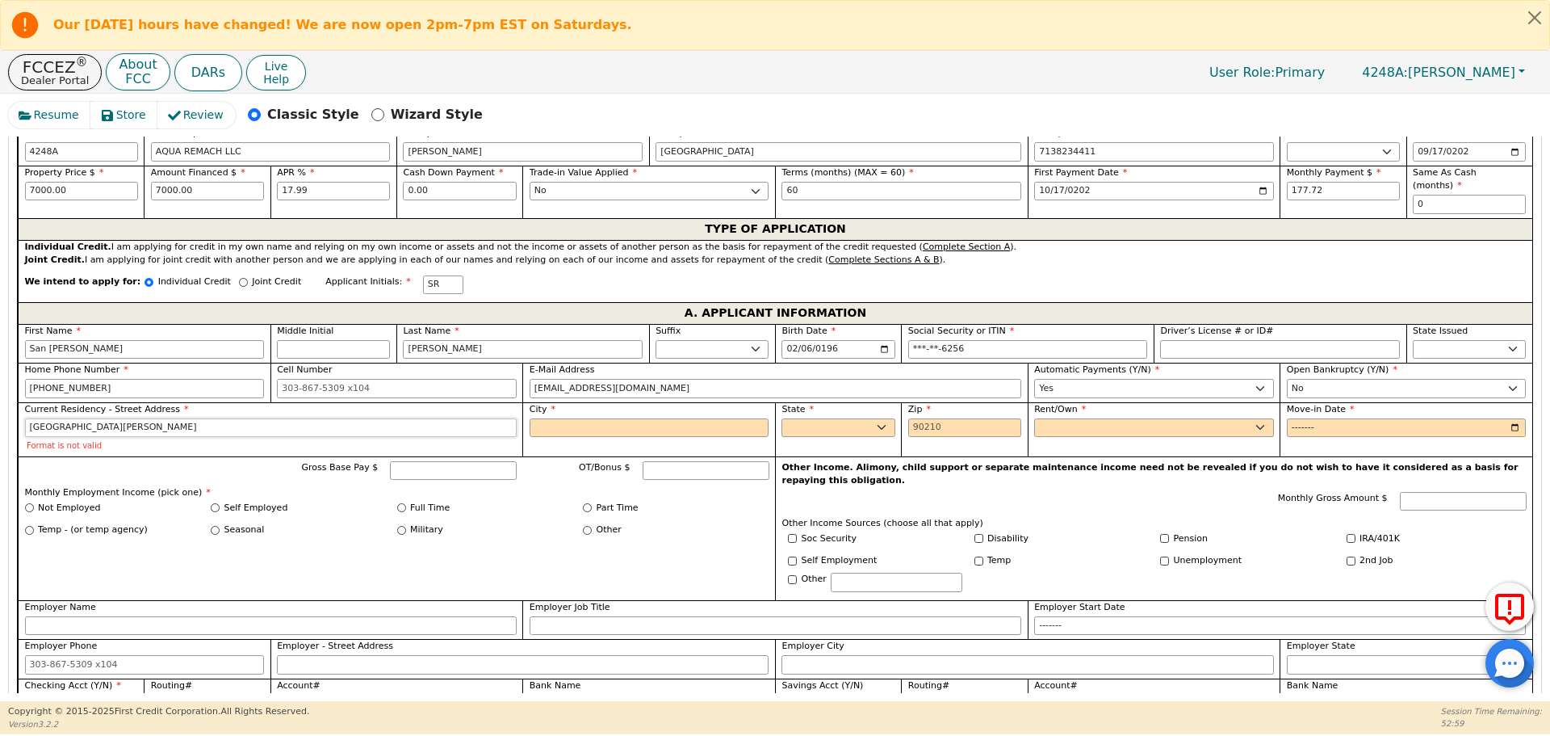
type input "[GEOGRAPHIC_DATA][PERSON_NAME]"
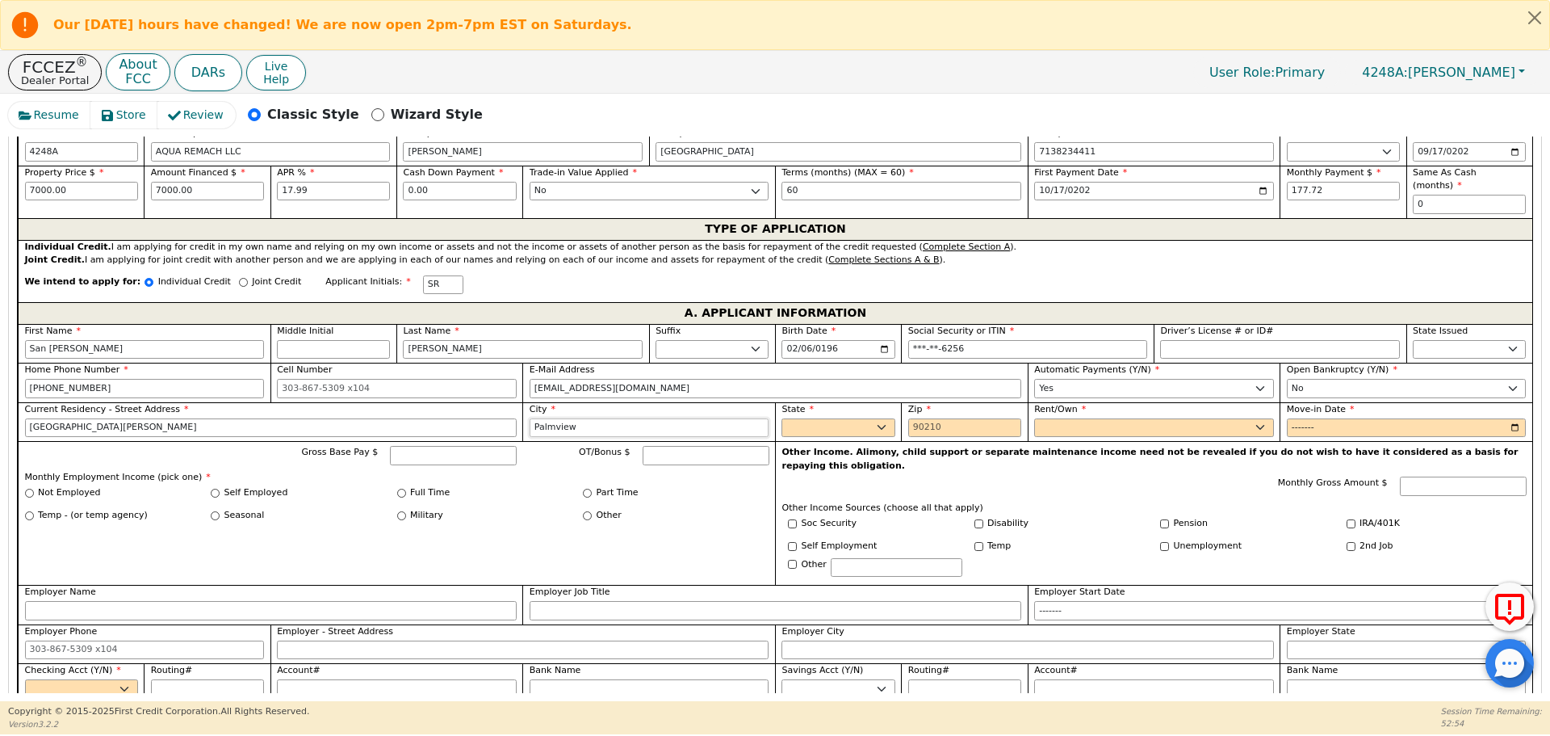
type input "Palmview"
select select "[GEOGRAPHIC_DATA]"
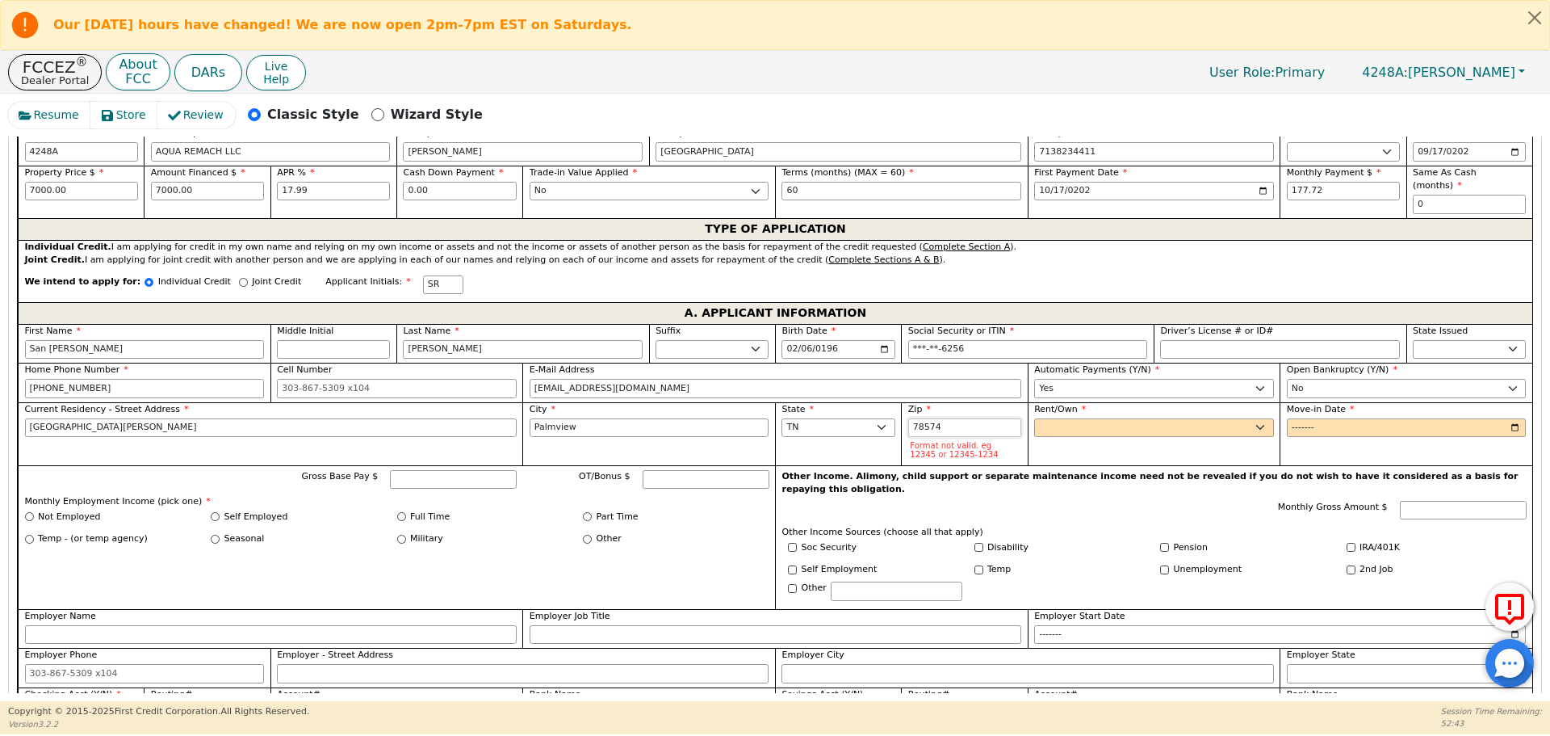
type input "78574"
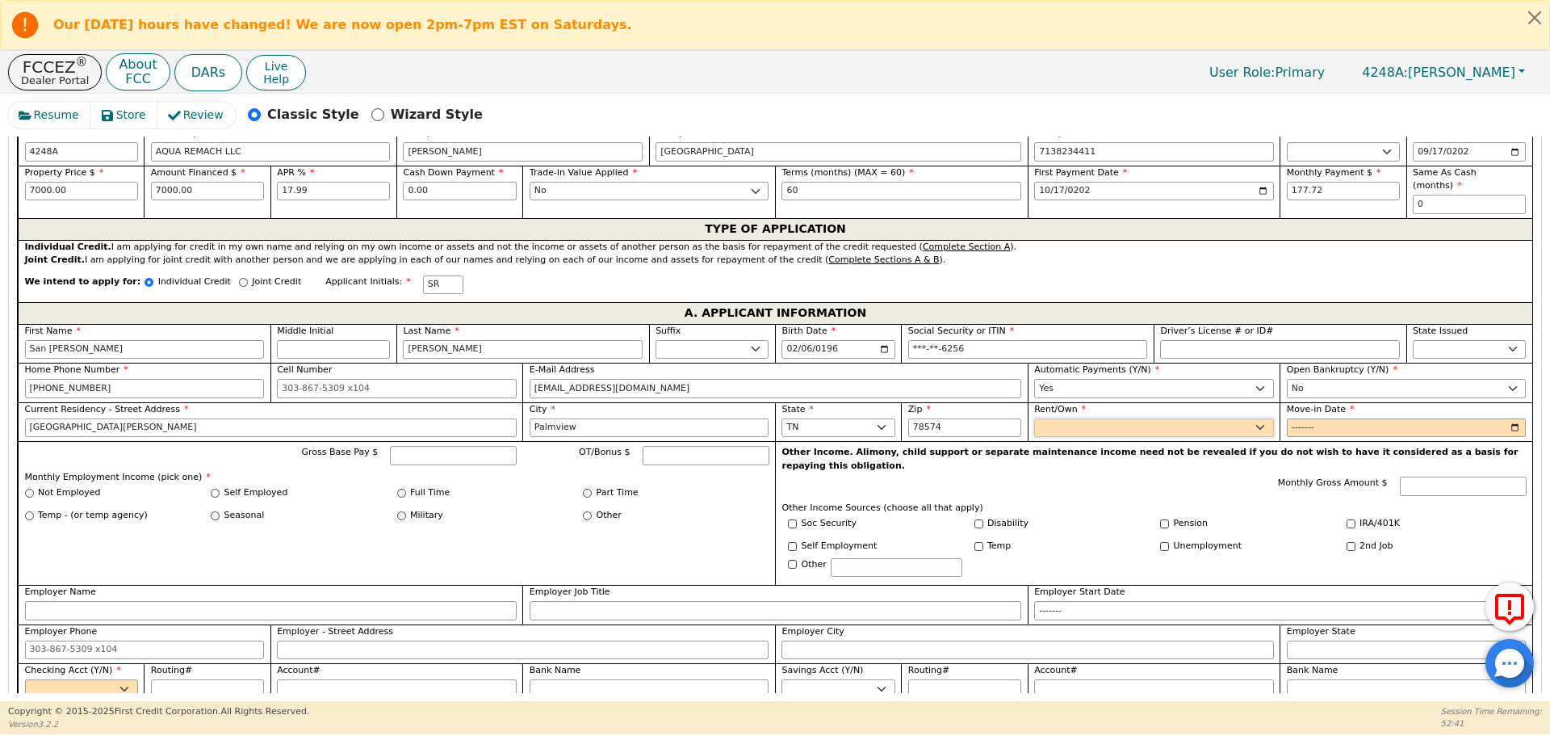
select select "Own"
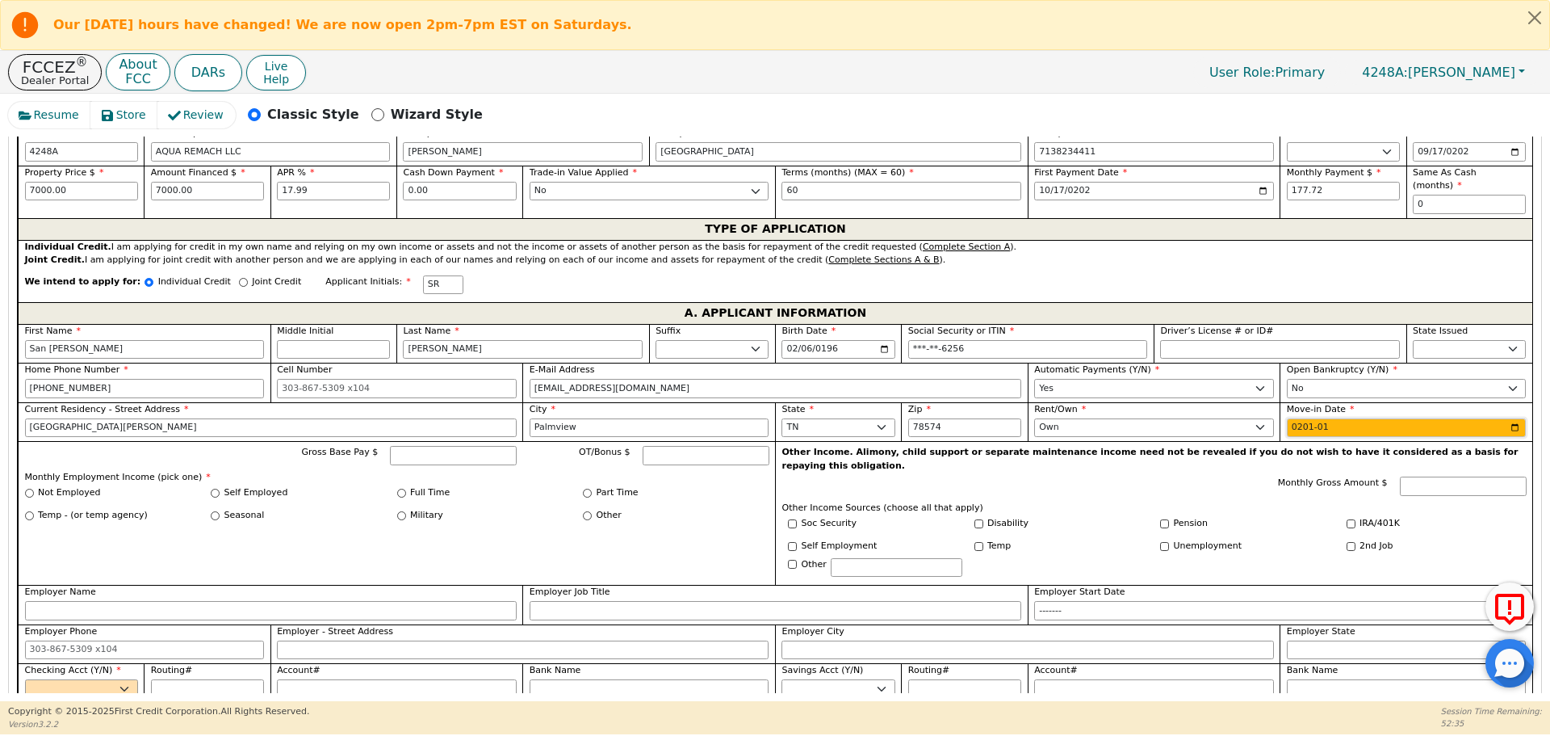
type input "2018-01"
click at [420, 446] on input "Gross Base Pay $" at bounding box center [453, 455] width 127 height 19
type input "4800.00"
click at [403, 446] on input "4800.00" at bounding box center [453, 455] width 127 height 19
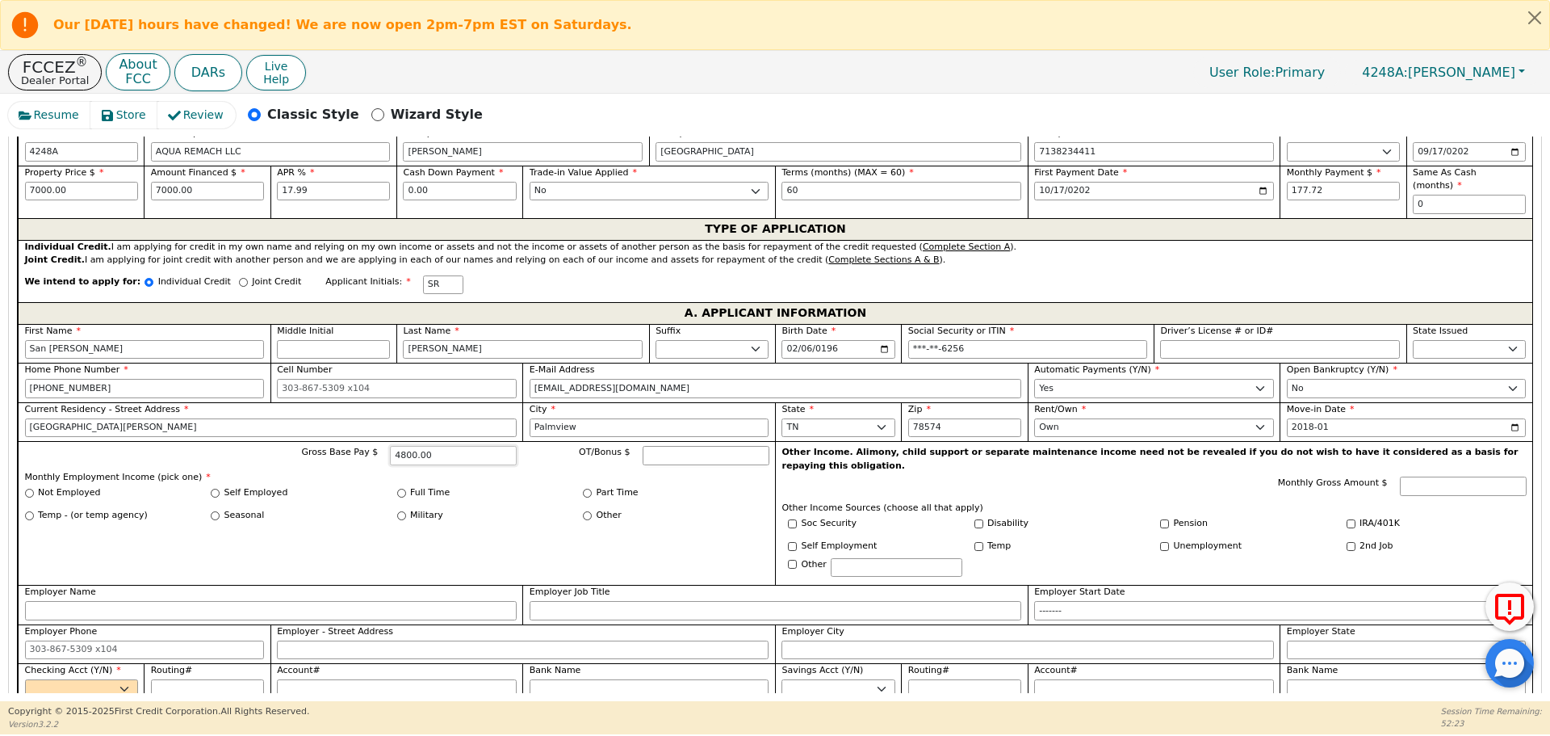
click at [403, 446] on input "4800.00" at bounding box center [453, 455] width 127 height 19
click at [583, 511] on input "Other" at bounding box center [587, 515] width 9 height 9
radio input "true"
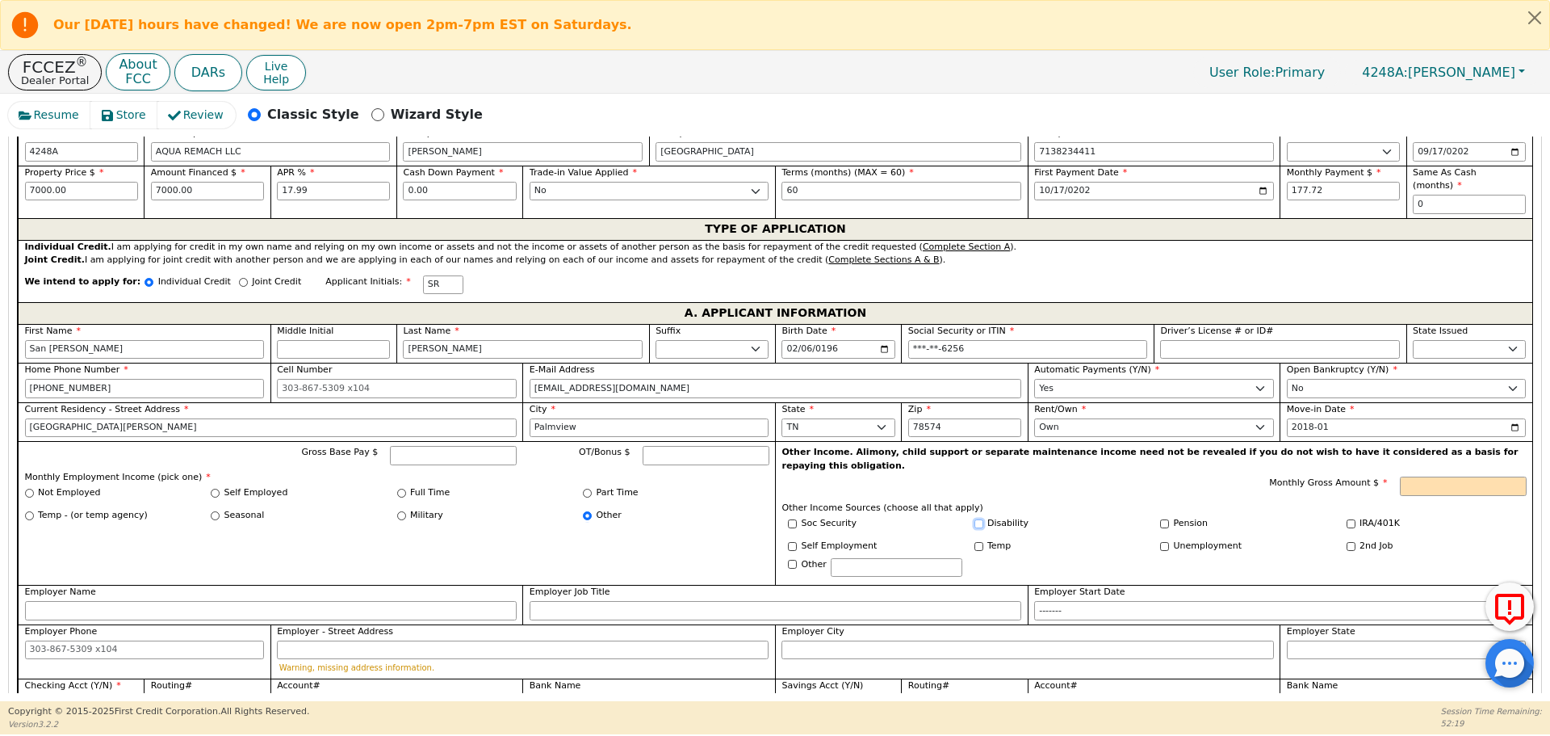
click at [977, 519] on input "Disability" at bounding box center [979, 523] width 9 height 9
checkbox input "true"
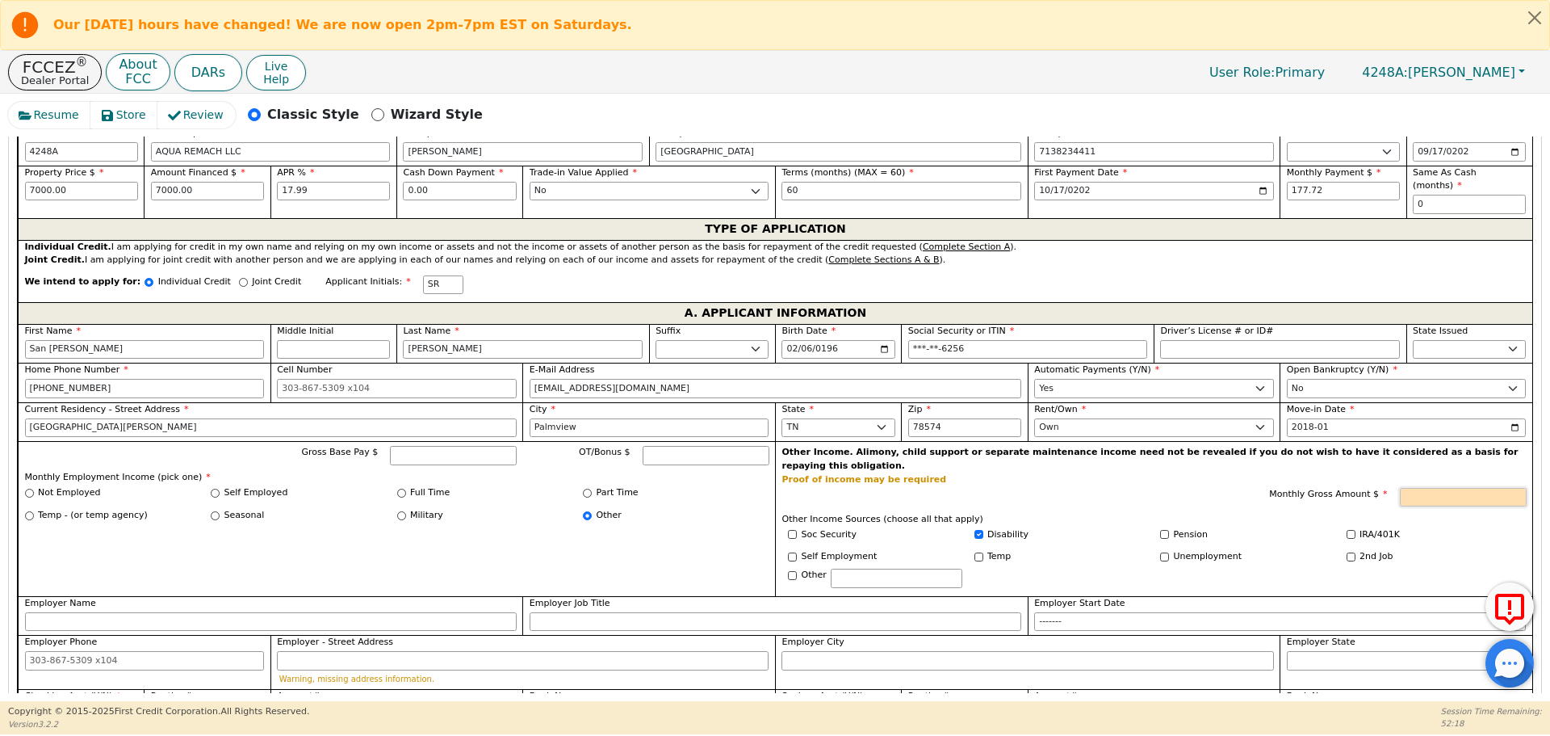
click at [1440, 488] on input "Monthly Gross Amount $" at bounding box center [1463, 497] width 127 height 19
click at [1216, 488] on div "Monthly Gross Amount $ 4800" at bounding box center [1371, 497] width 310 height 19
type input "4800.00"
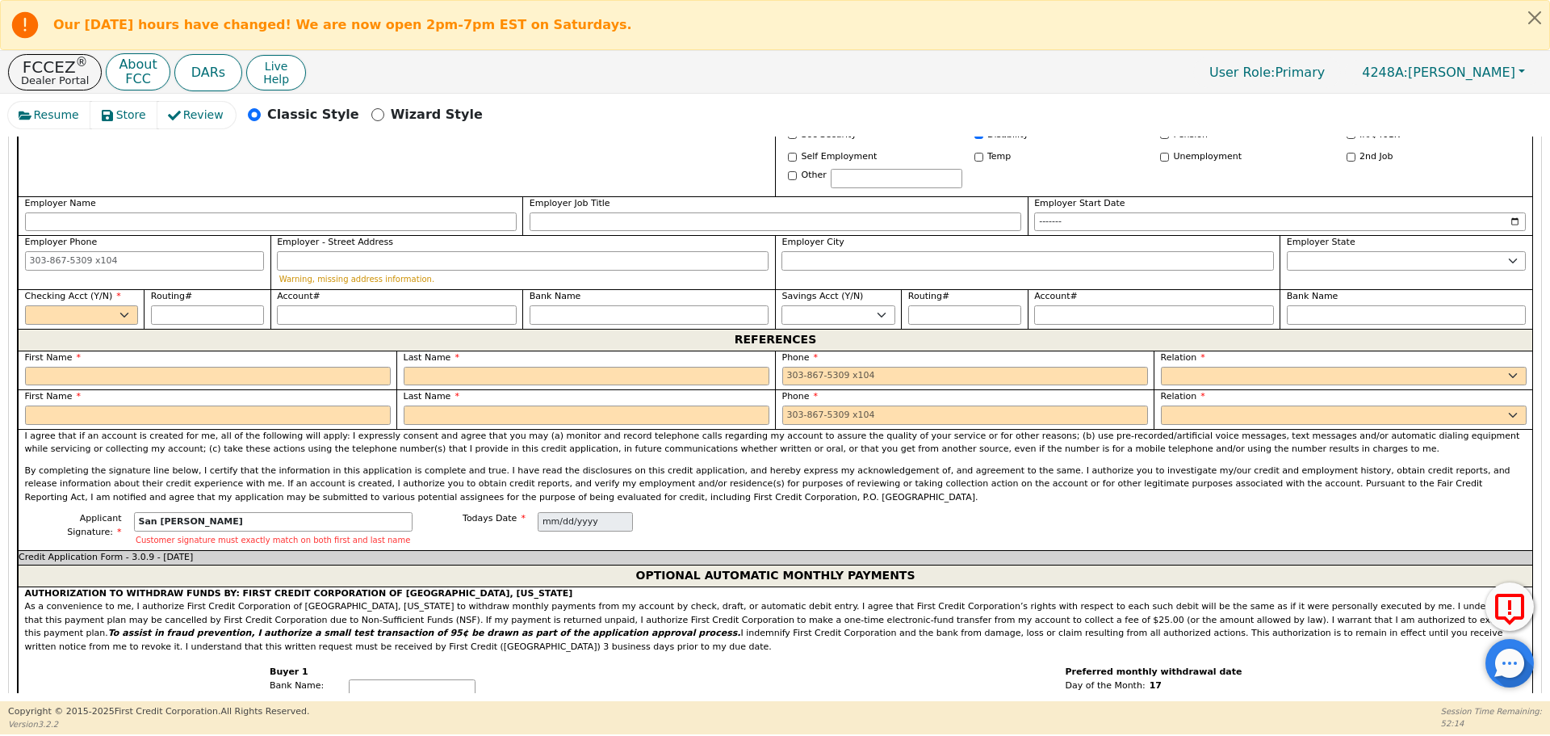
scroll to position [1272, 0]
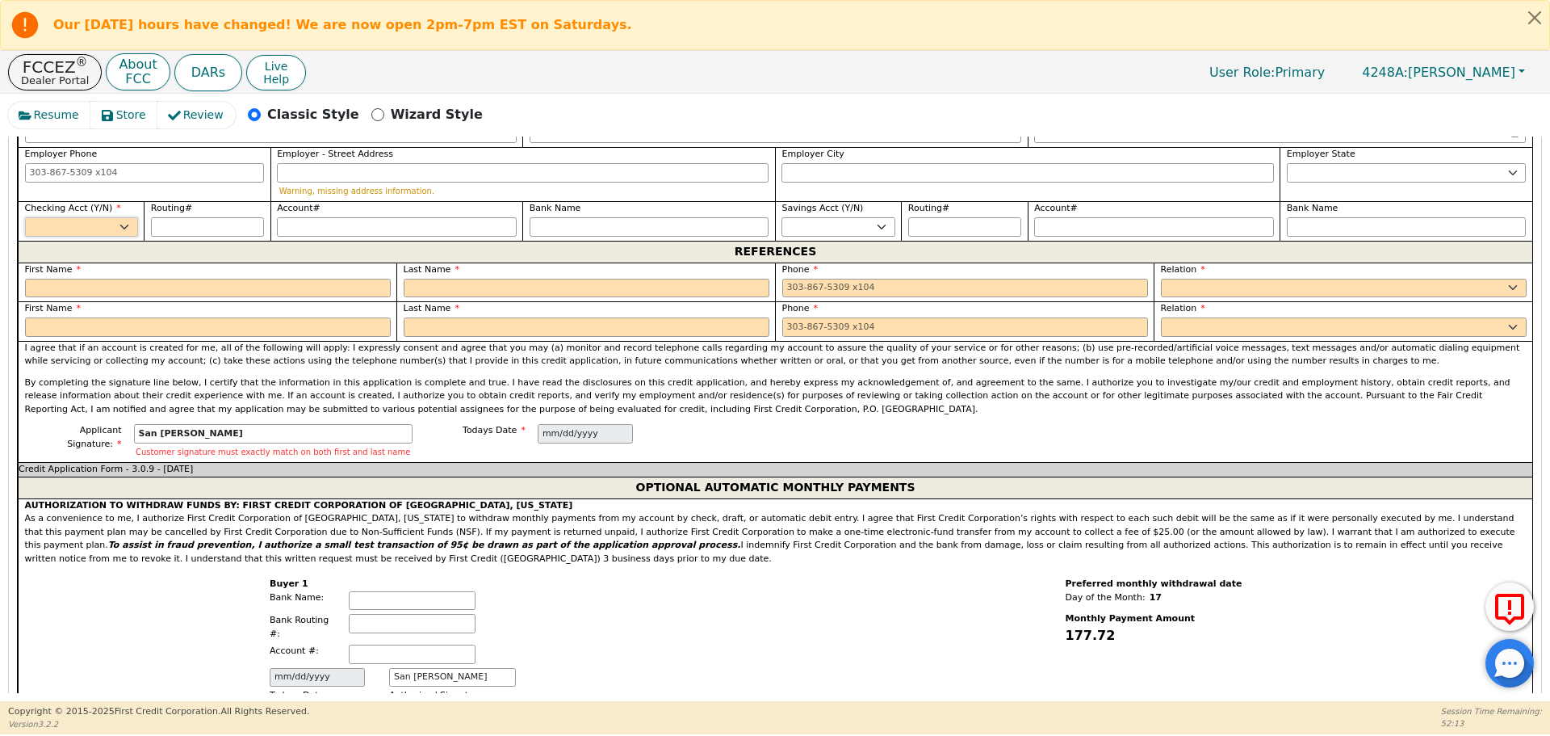
click at [115, 217] on select "Yes No" at bounding box center [81, 226] width 113 height 19
select select "y"
click at [25, 217] on select "Yes No" at bounding box center [81, 226] width 113 height 19
click at [129, 253] on div "REFERENCES" at bounding box center [775, 252] width 1515 height 22
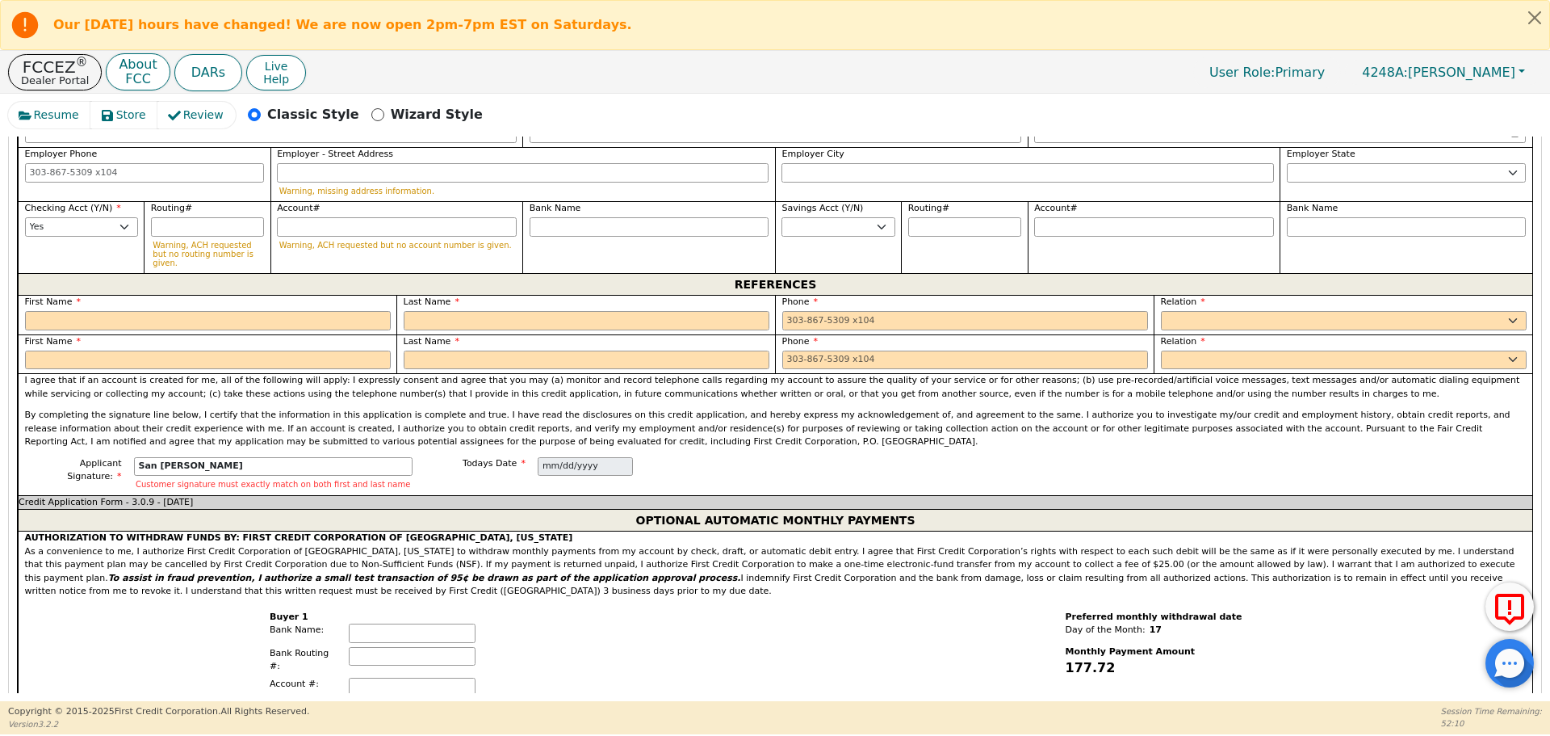
click at [129, 273] on div "REFERENCES" at bounding box center [775, 284] width 1515 height 22
click at [144, 296] on div "First Name" at bounding box center [208, 313] width 366 height 35
click at [154, 311] on input "text" at bounding box center [208, 320] width 366 height 19
type input "[PERSON_NAME] [PERSON_NAME]"
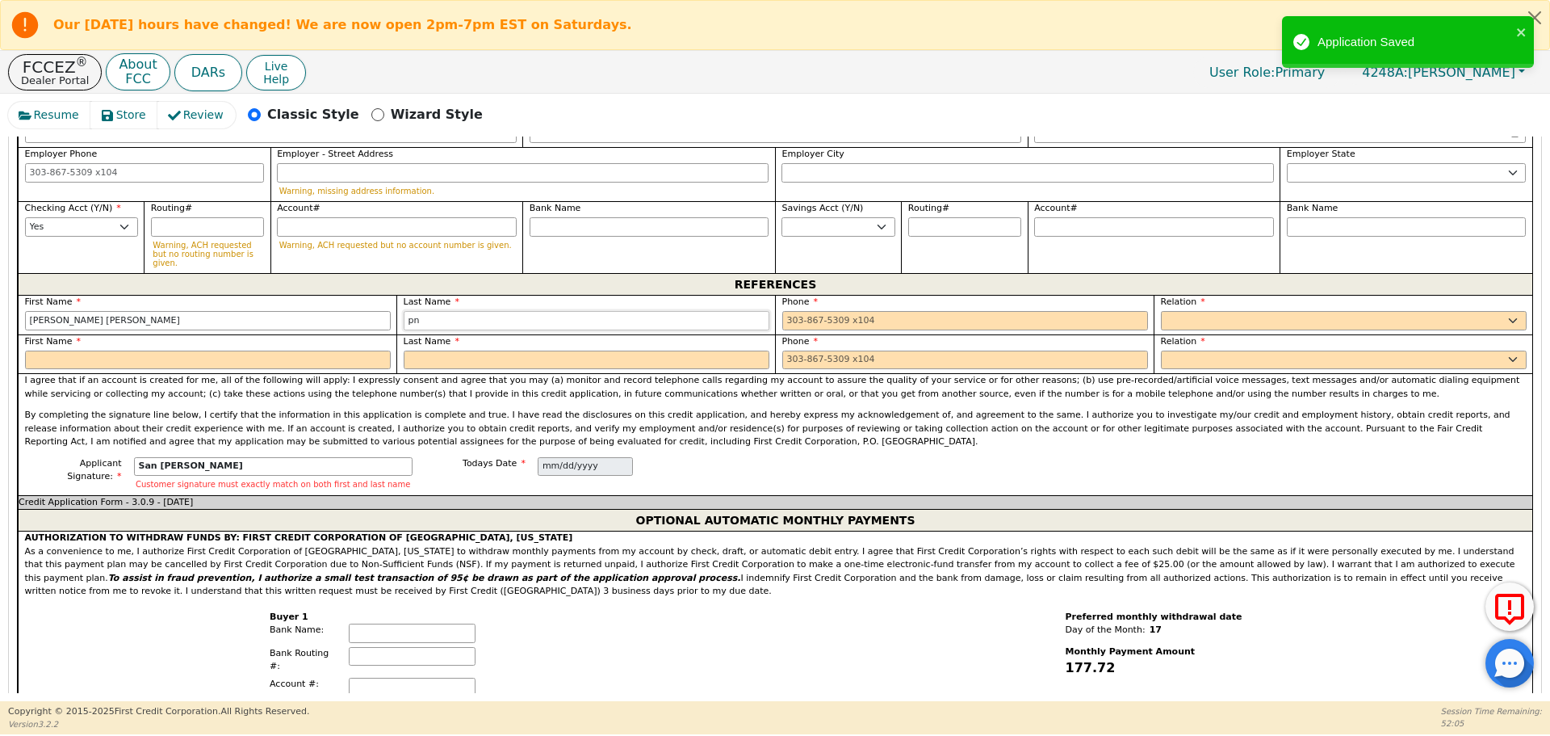
type input "p"
type input "[PERSON_NAME]"
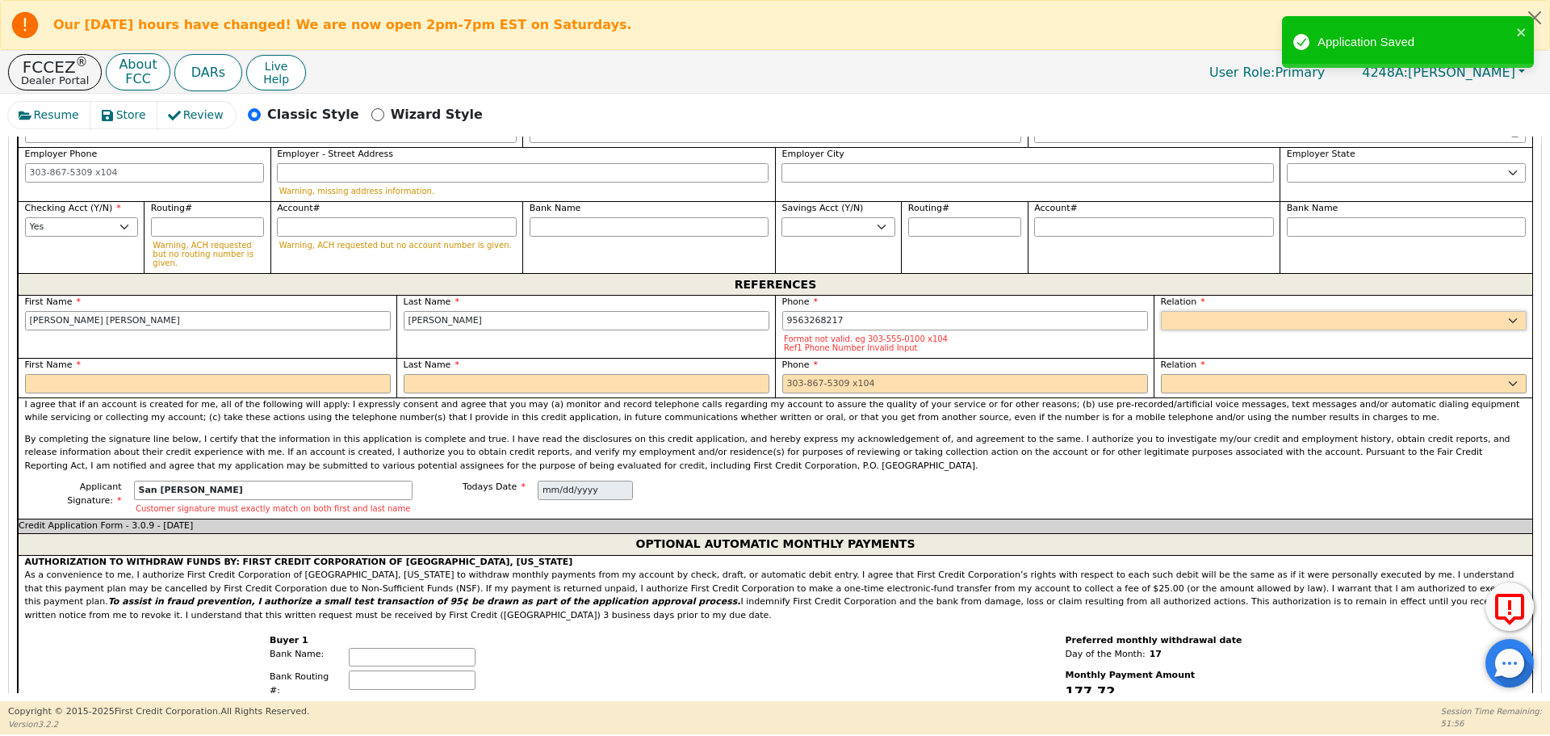
type input "[PHONE_NUMBER]"
select select "FRIEND"
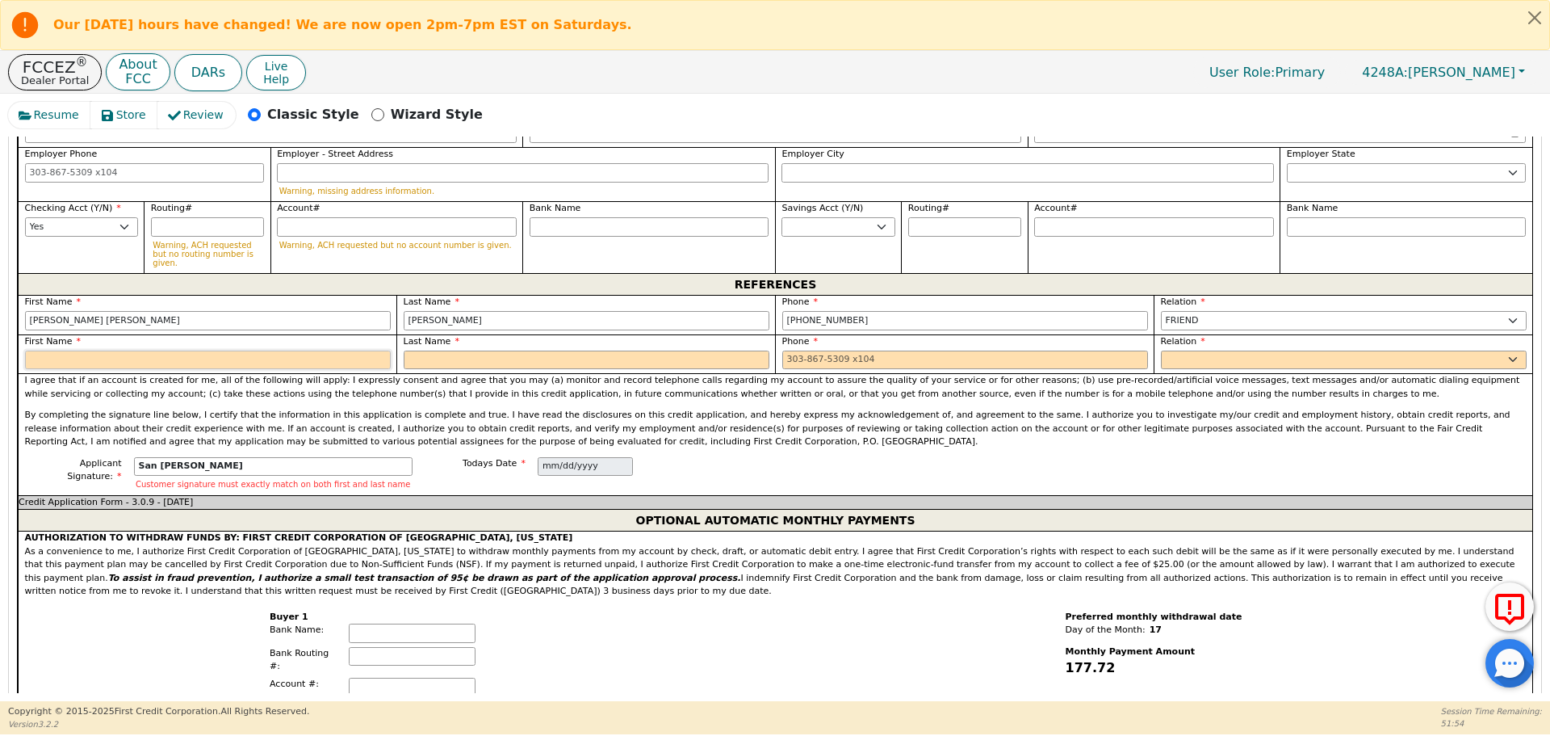
click at [154, 350] on input "text" at bounding box center [208, 359] width 366 height 19
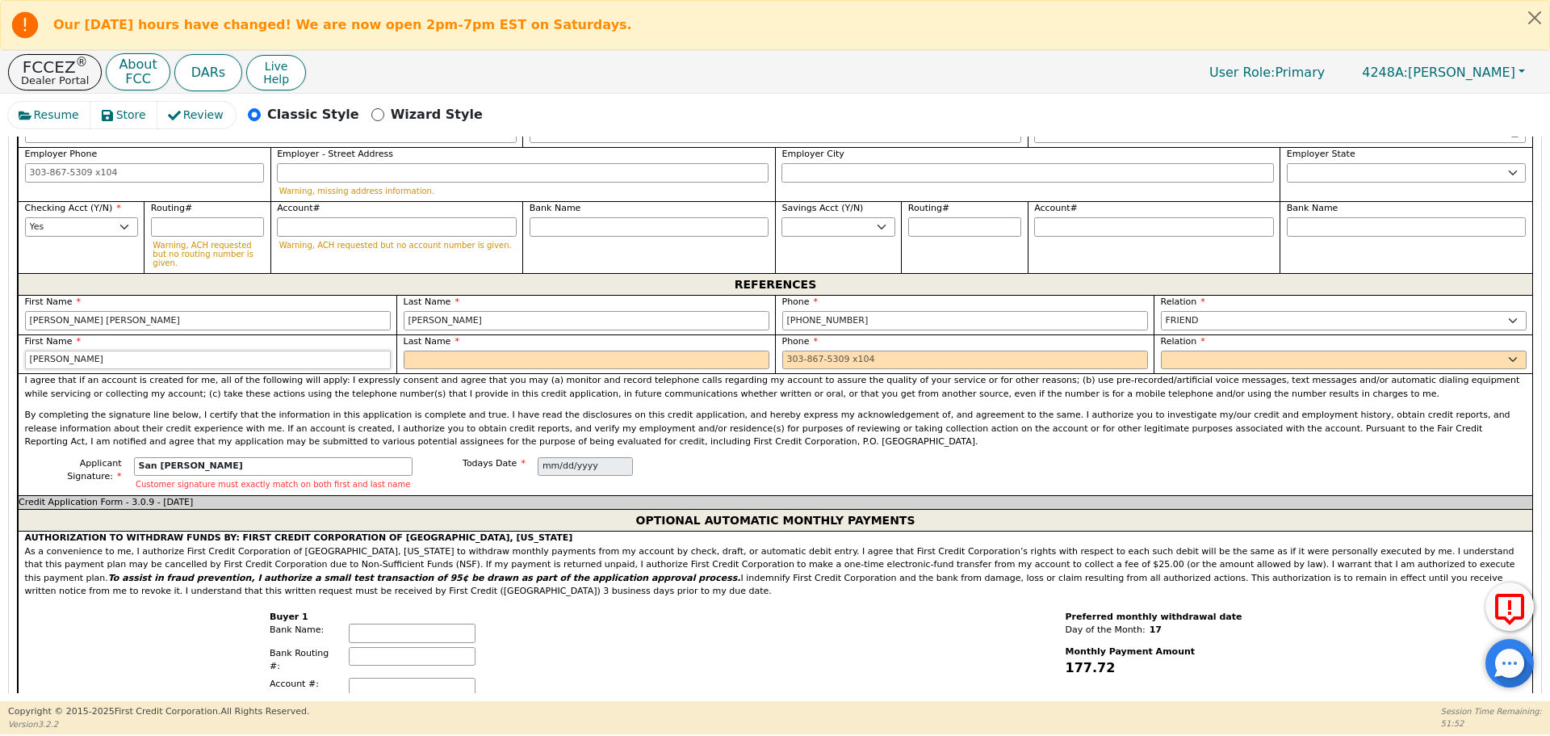
type input "[PERSON_NAME]"
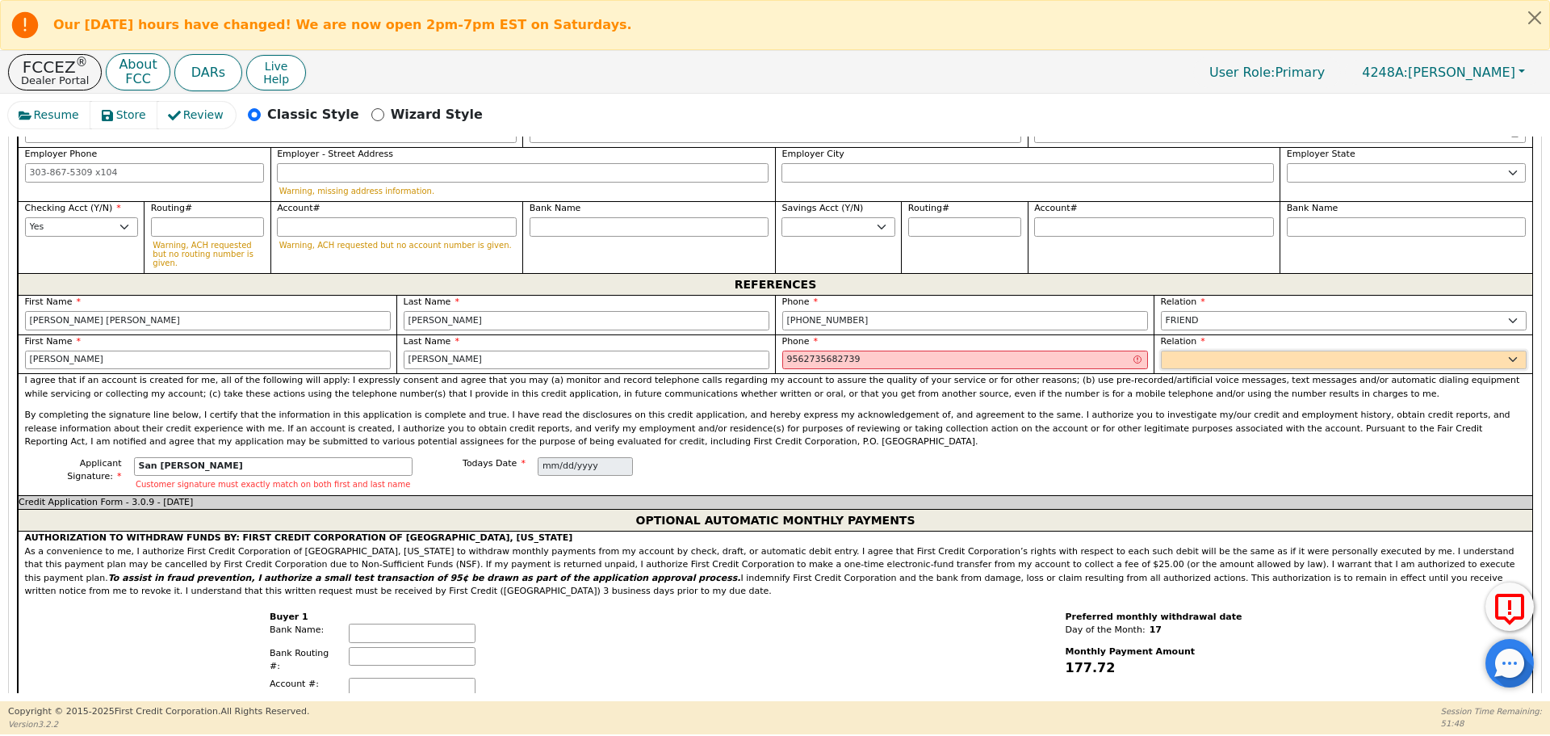
type input "[PHONE_NUMBER] 739"
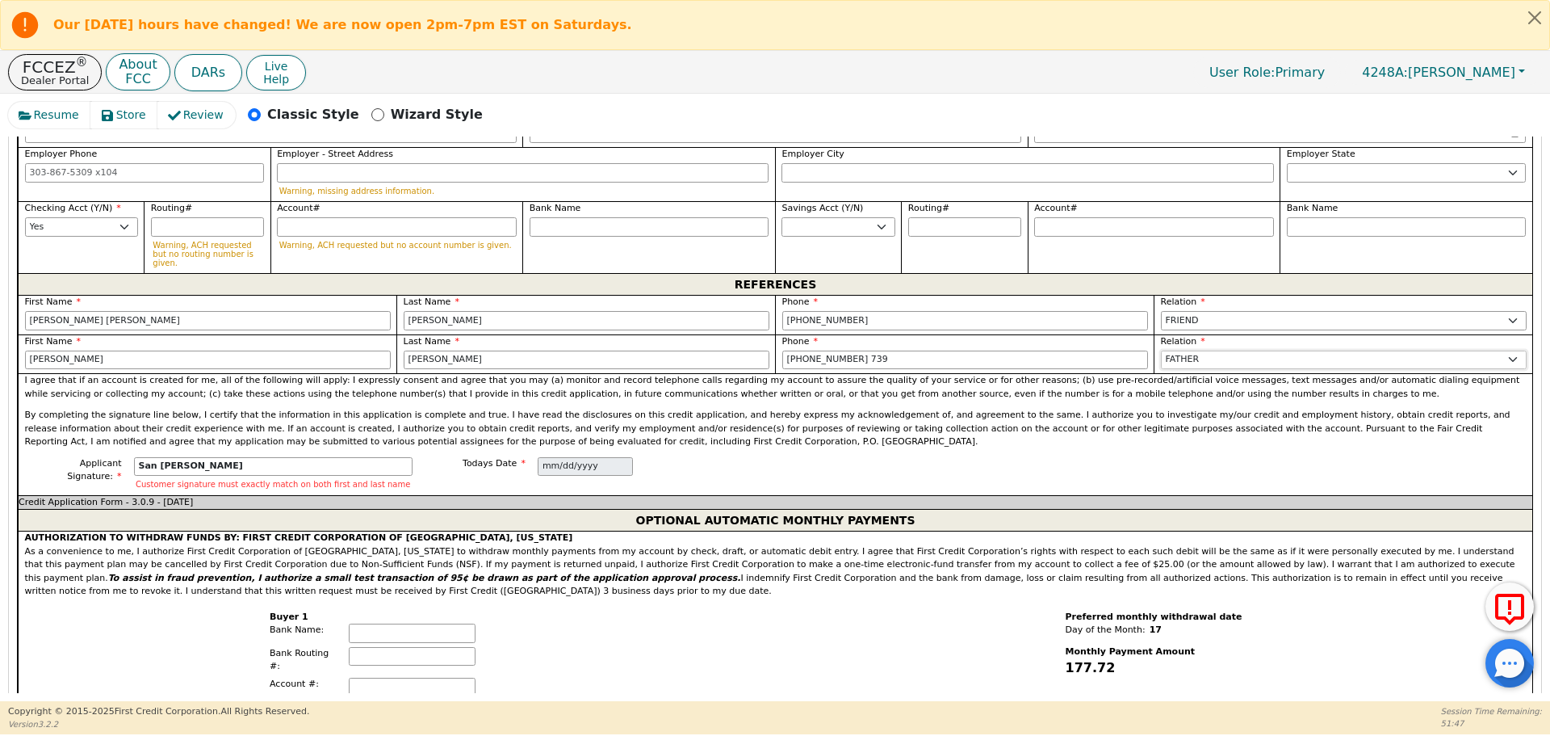
select select "FRIEND"
click at [829, 350] on input "[PHONE_NUMBER] 739" at bounding box center [965, 359] width 366 height 19
click at [833, 350] on input "[PHONE_NUMBER] 9" at bounding box center [965, 359] width 366 height 19
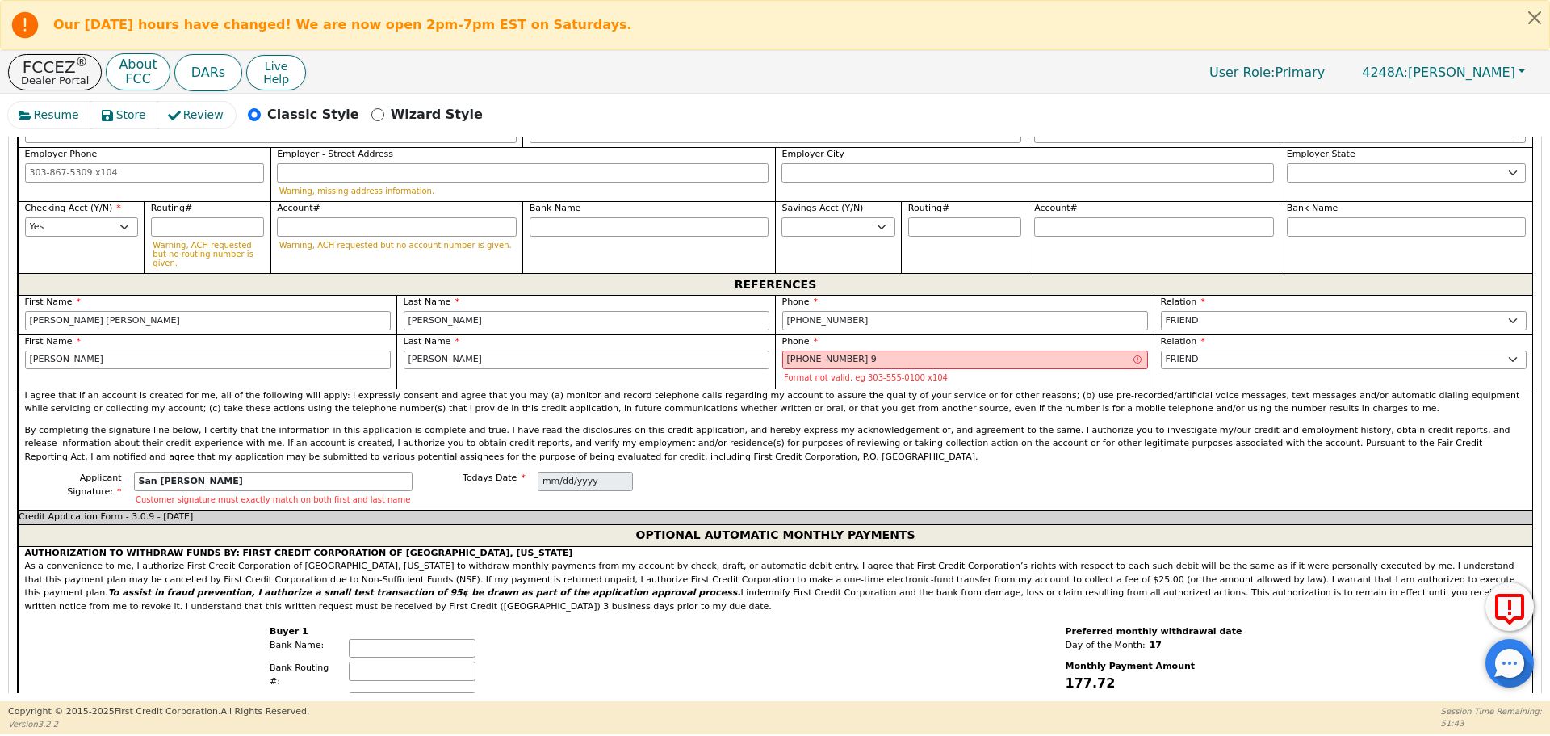
click at [813, 388] on div "I agree that if an account is created for me, all of the following will apply: …" at bounding box center [775, 430] width 1515 height 84
type input "[PHONE_NUMBER]"
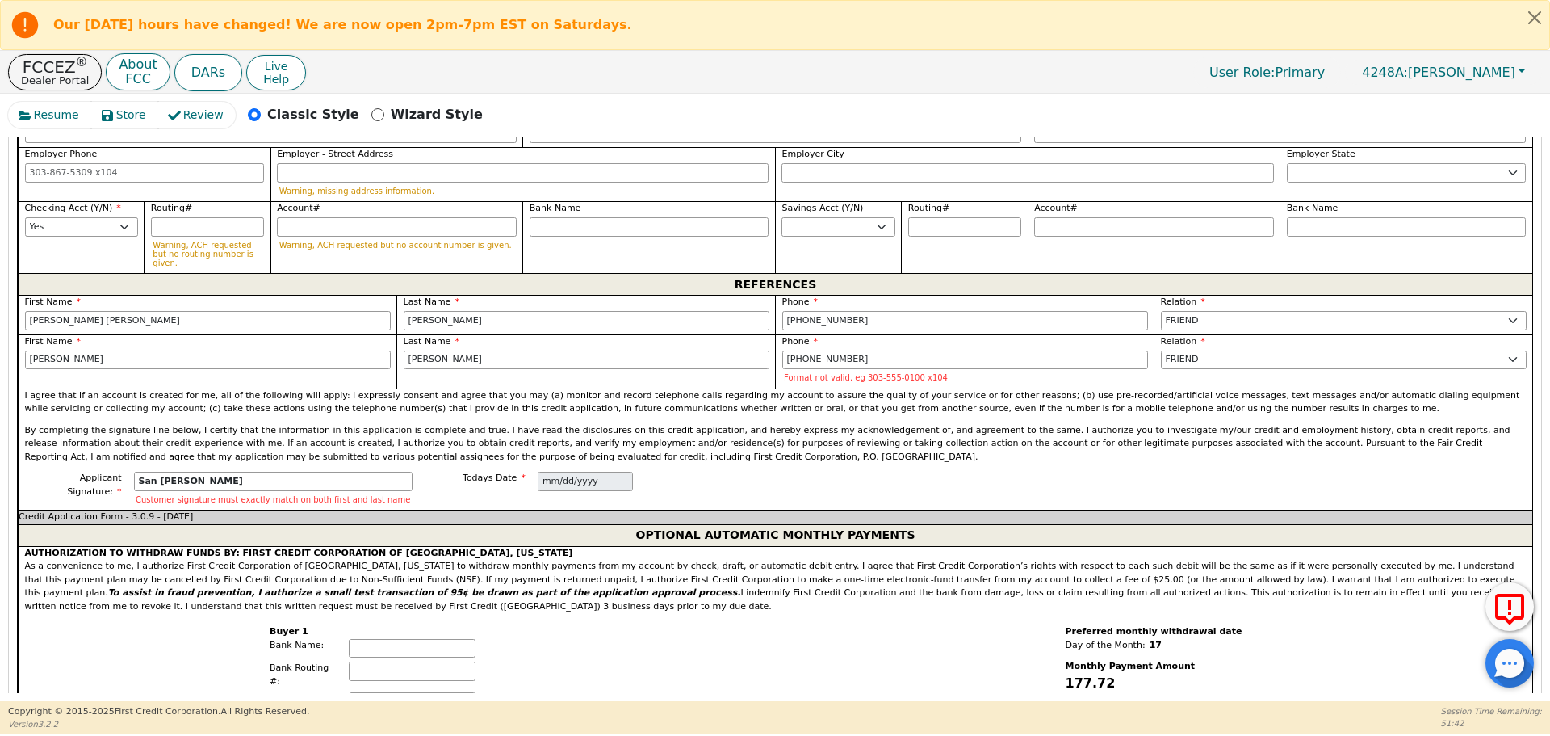
scroll to position [1944, 0]
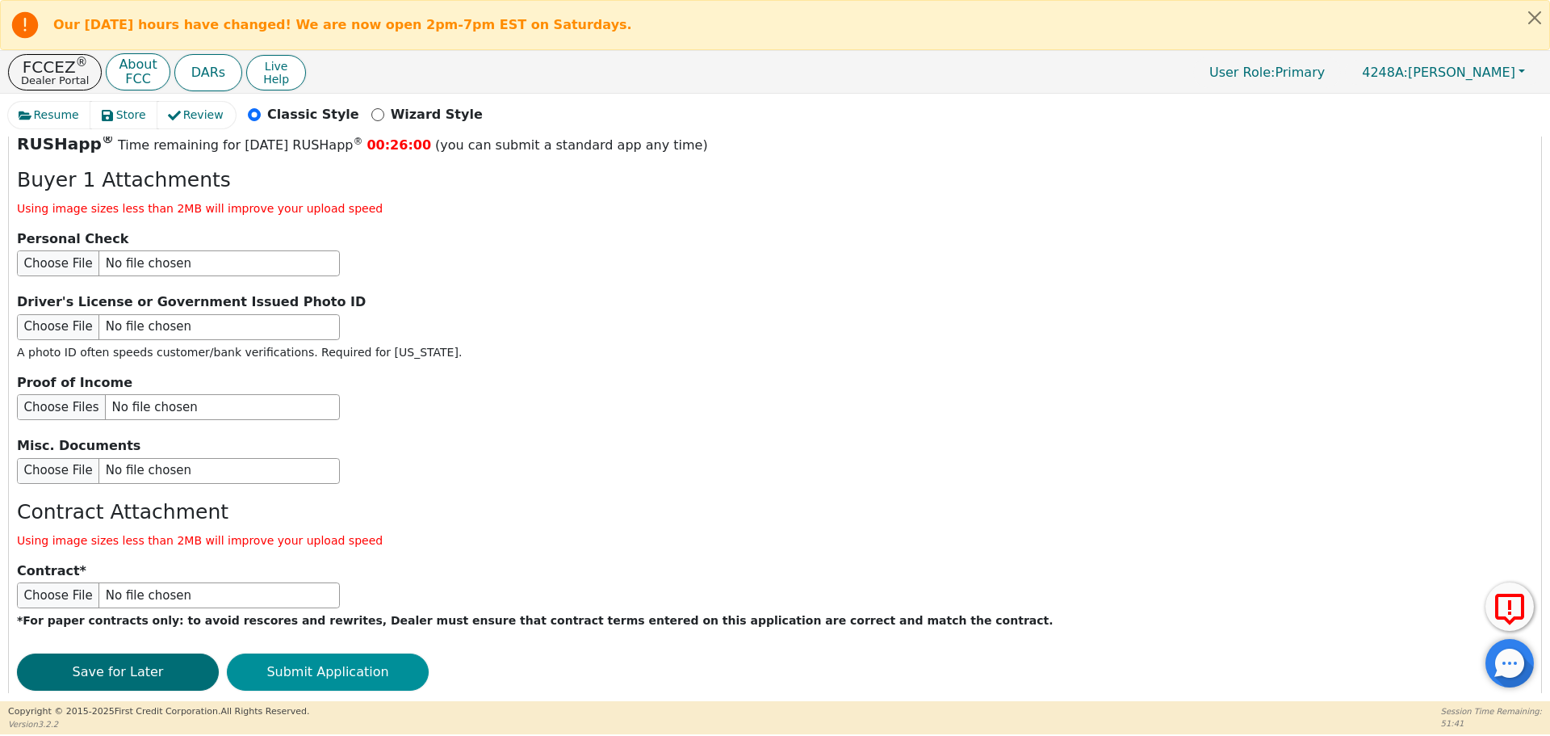
click at [402, 653] on button "Submit Application" at bounding box center [328, 671] width 202 height 37
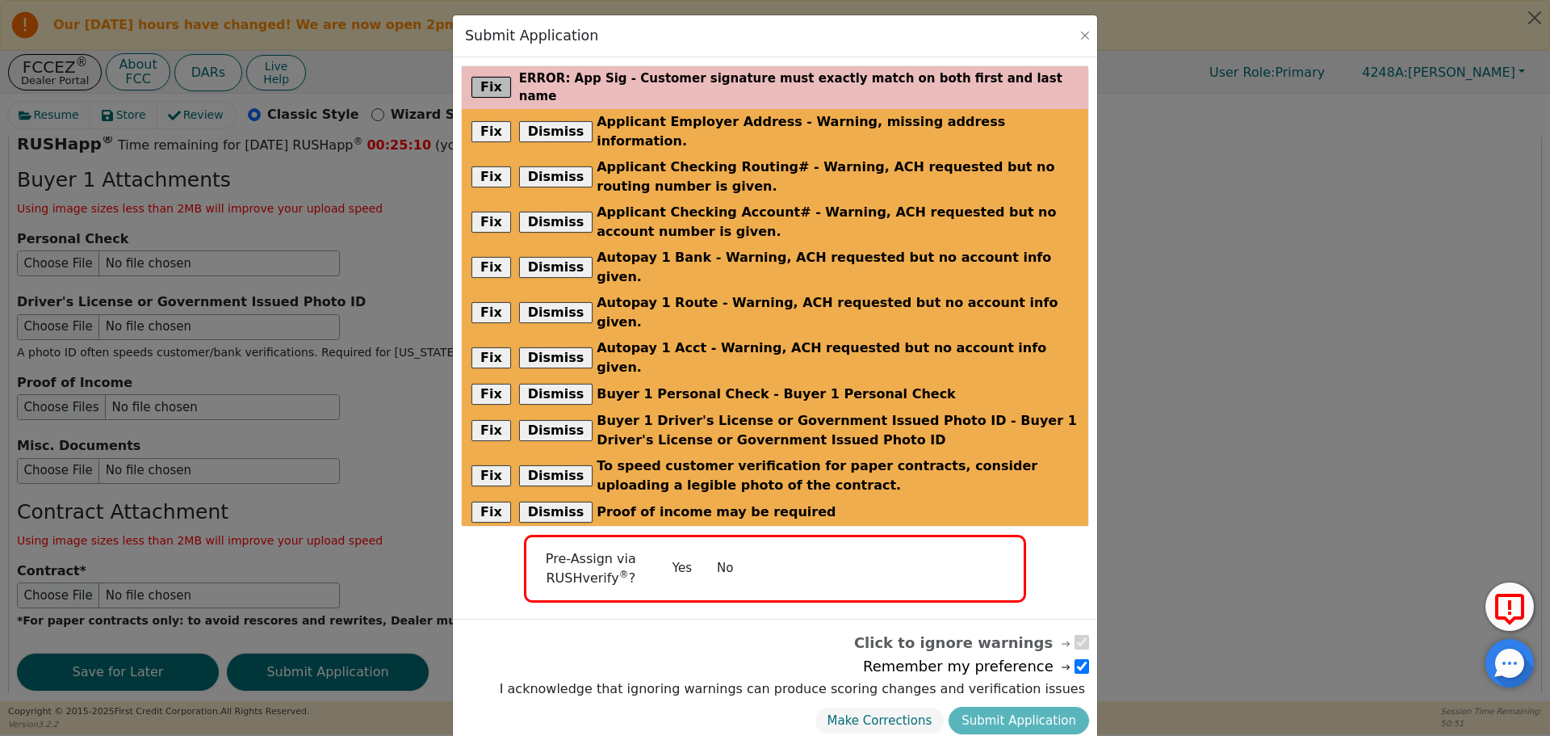
click at [497, 84] on button "Fix" at bounding box center [492, 87] width 40 height 21
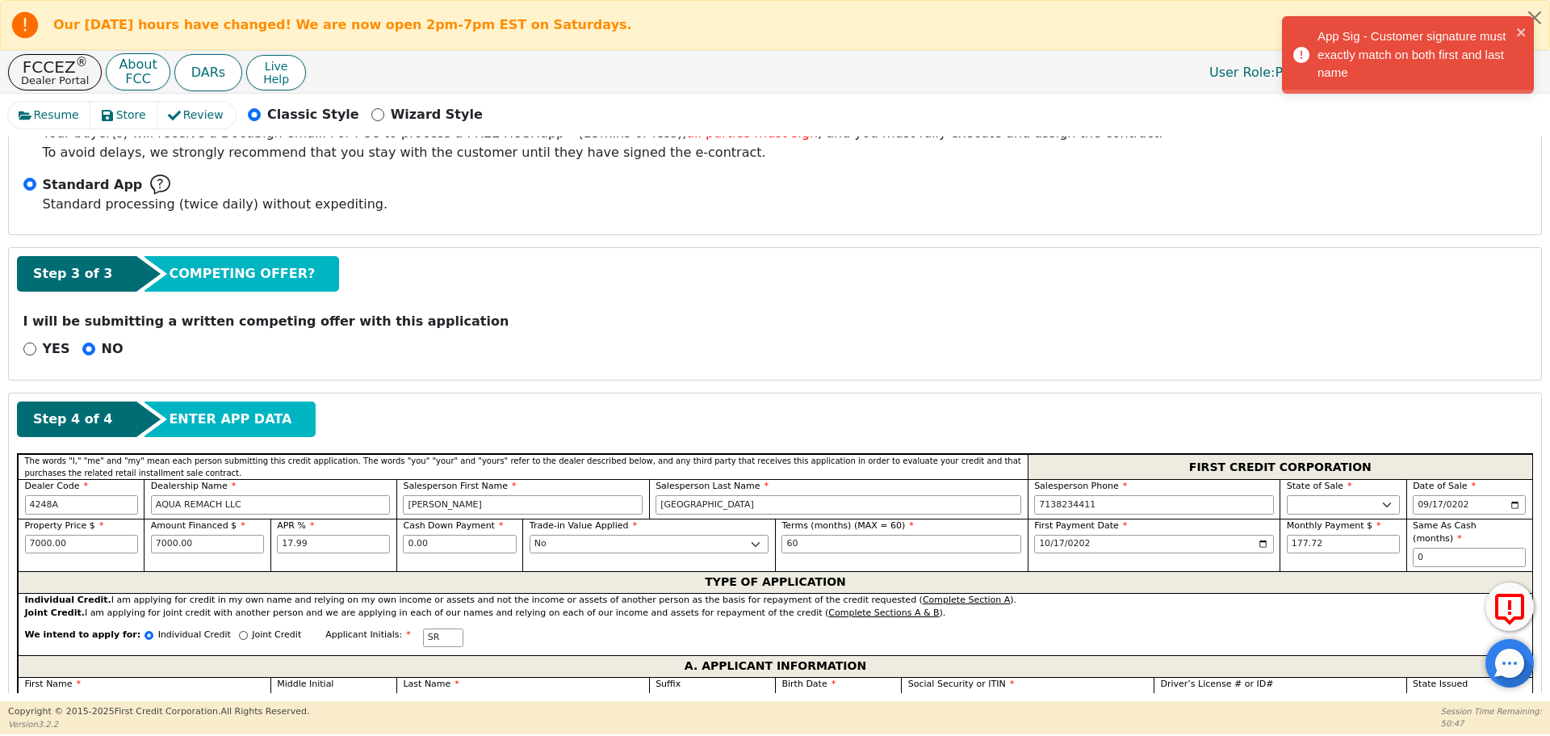
scroll to position [735, 0]
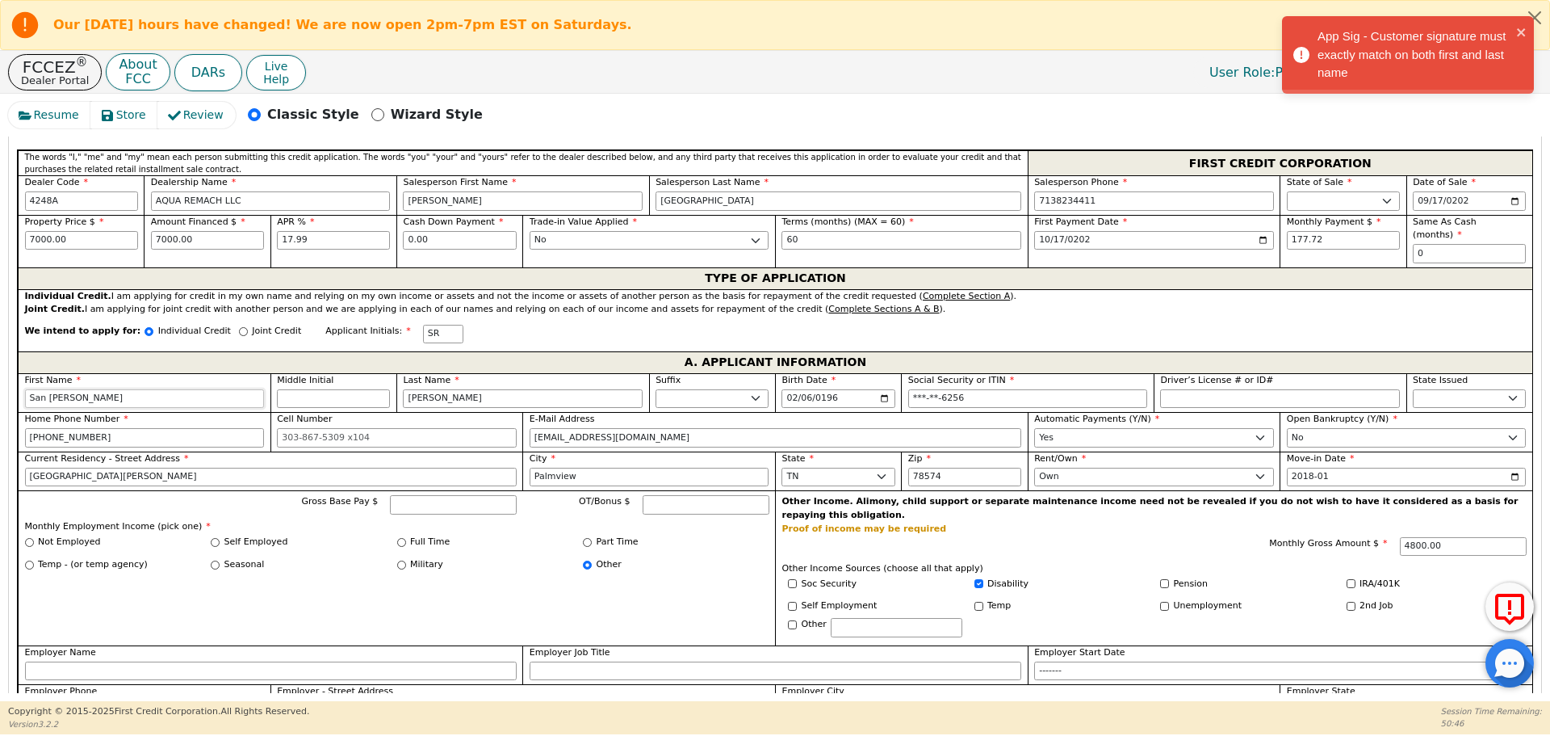
click at [180, 389] on input "San [PERSON_NAME]" at bounding box center [145, 398] width 240 height 19
type input "Sa"
type input "[PERSON_NAME]"
type input "San"
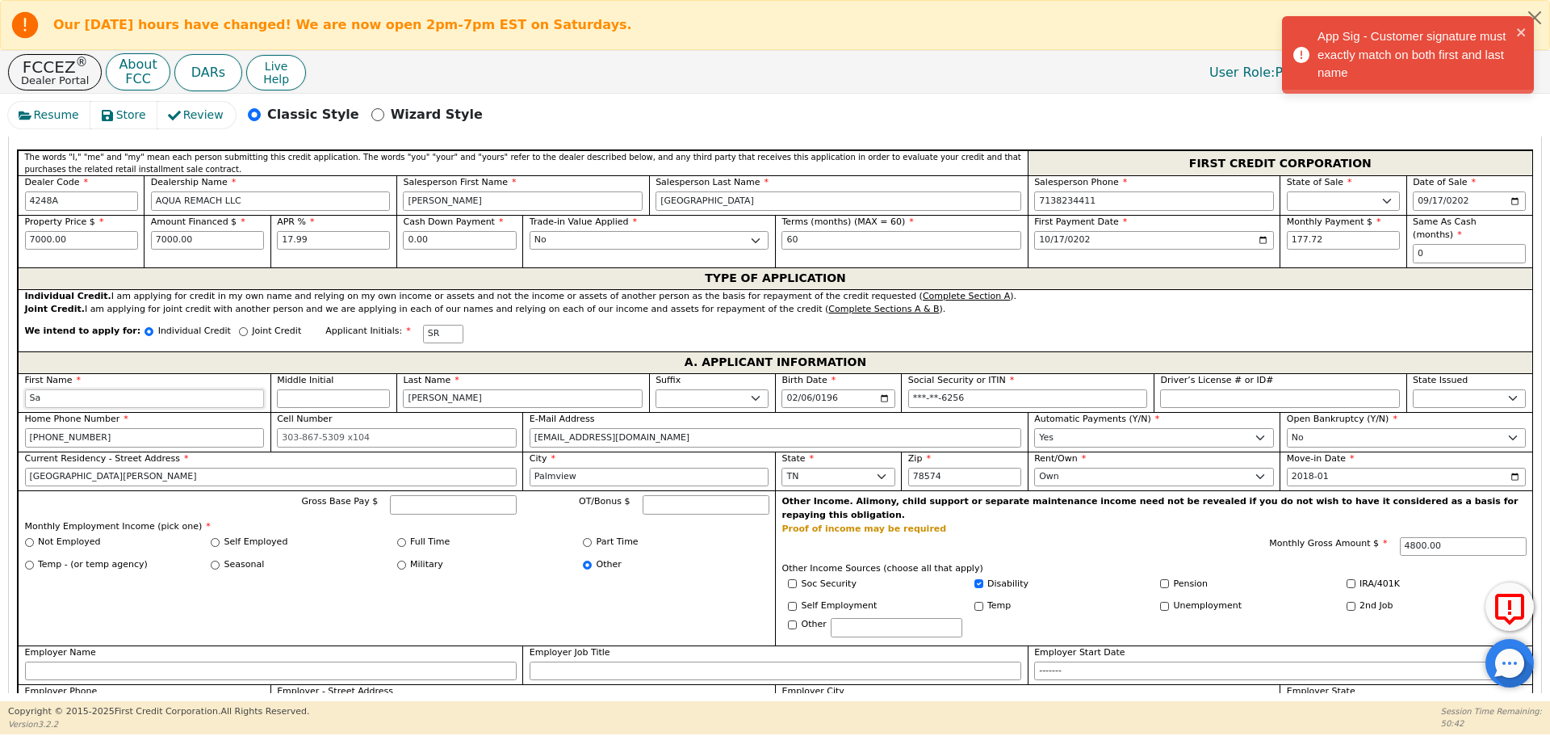
type input "San [PERSON_NAME]"
type input "San"
click at [305, 567] on div "Gross Base Pay $ OT/Bonus $ Monthly Employment Income (pick one) * Not Employed…" at bounding box center [396, 567] width 757 height 155
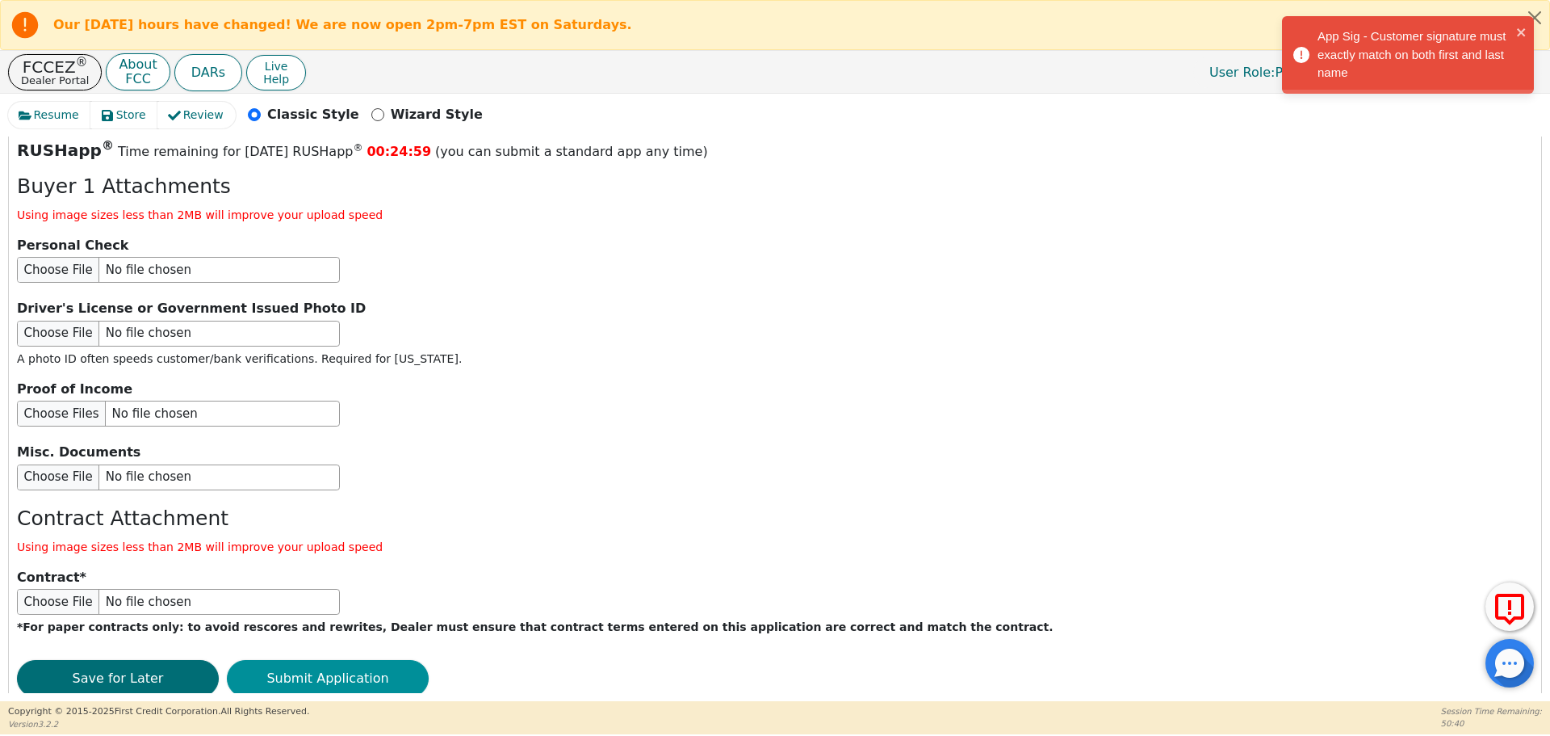
scroll to position [1929, 0]
click at [335, 661] on button "Submit Application" at bounding box center [328, 679] width 202 height 37
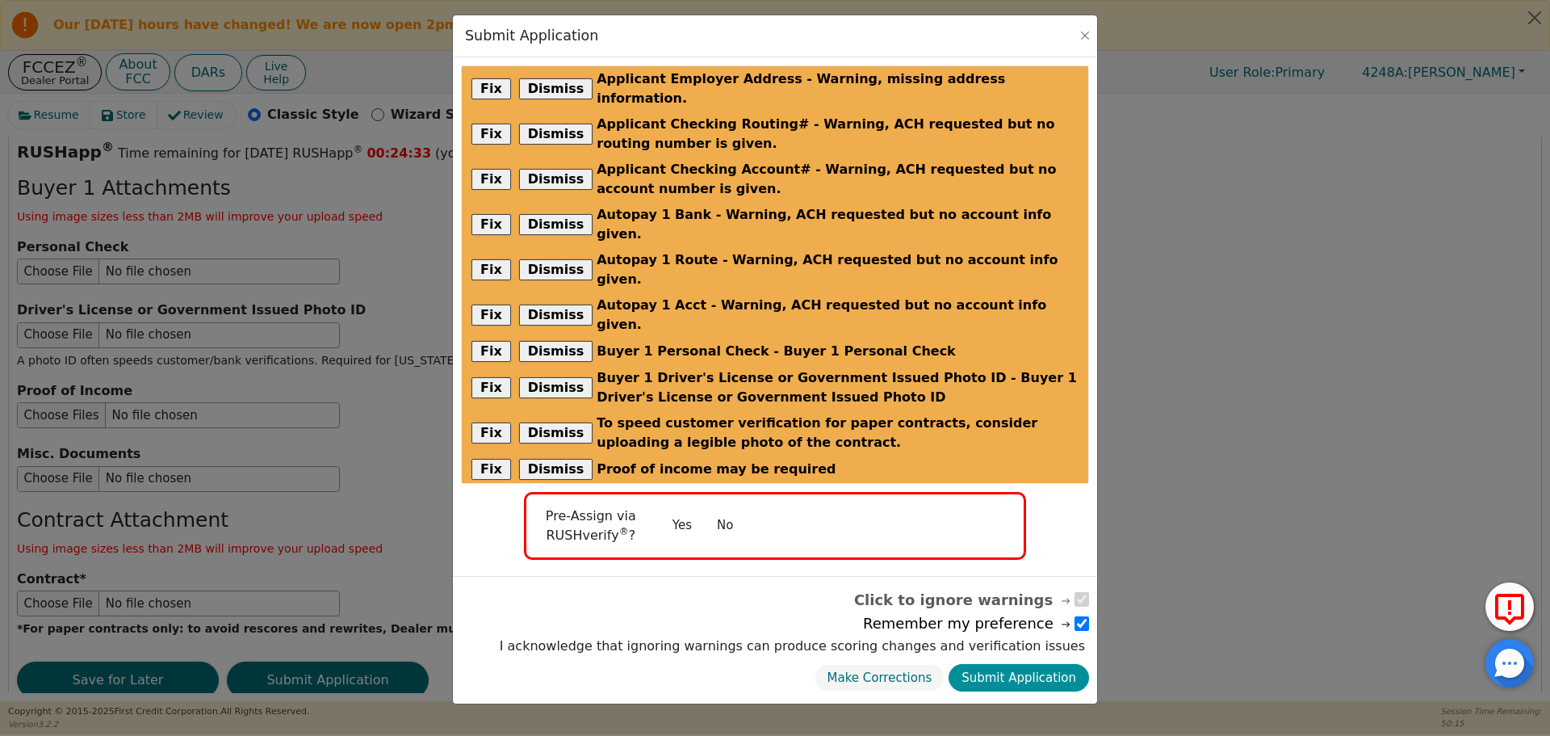
click at [1013, 664] on button "Submit Application" at bounding box center [1019, 678] width 141 height 28
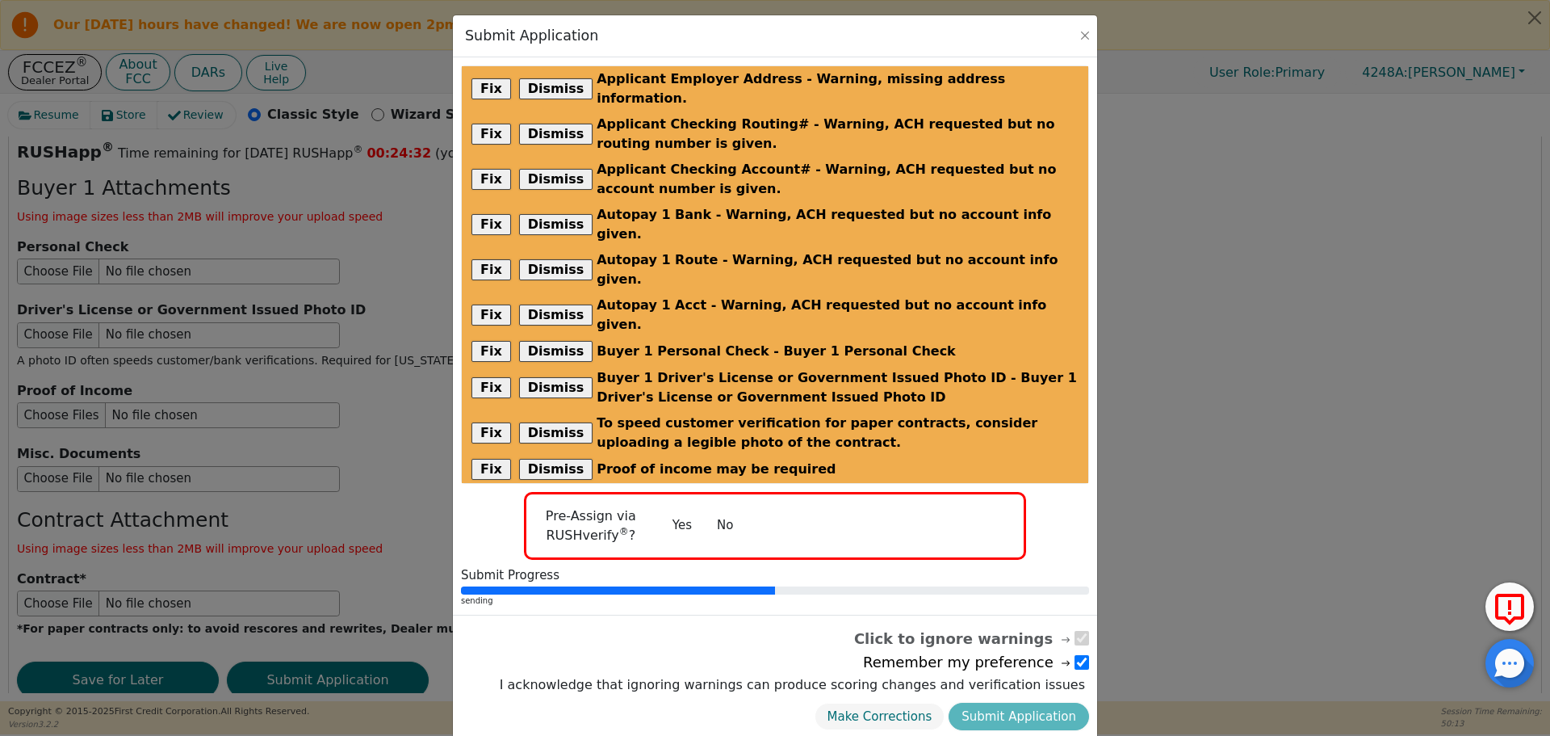
radio input "false"
checkbox input "false"
